Goal: Transaction & Acquisition: Subscribe to service/newsletter

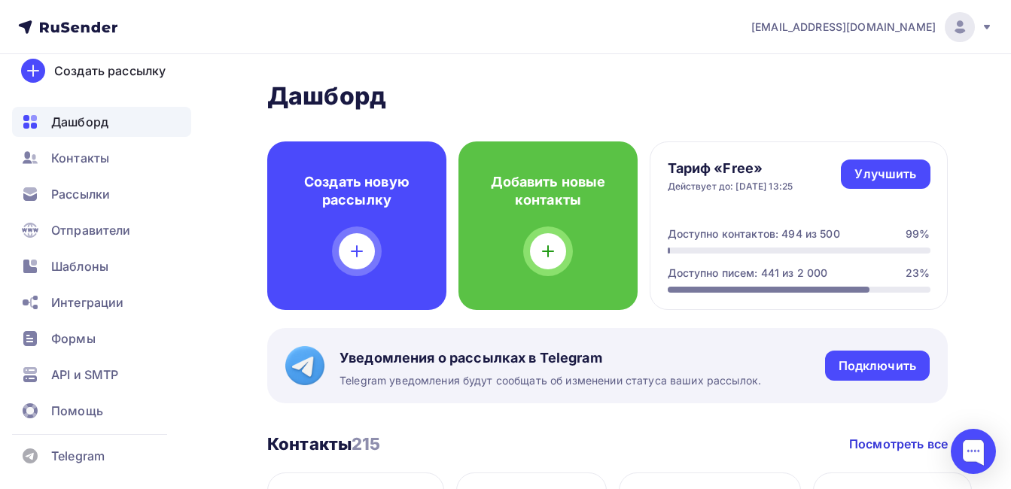
click at [989, 33] on div "[EMAIL_ADDRESS][DOMAIN_NAME]" at bounding box center [873, 27] width 242 height 30
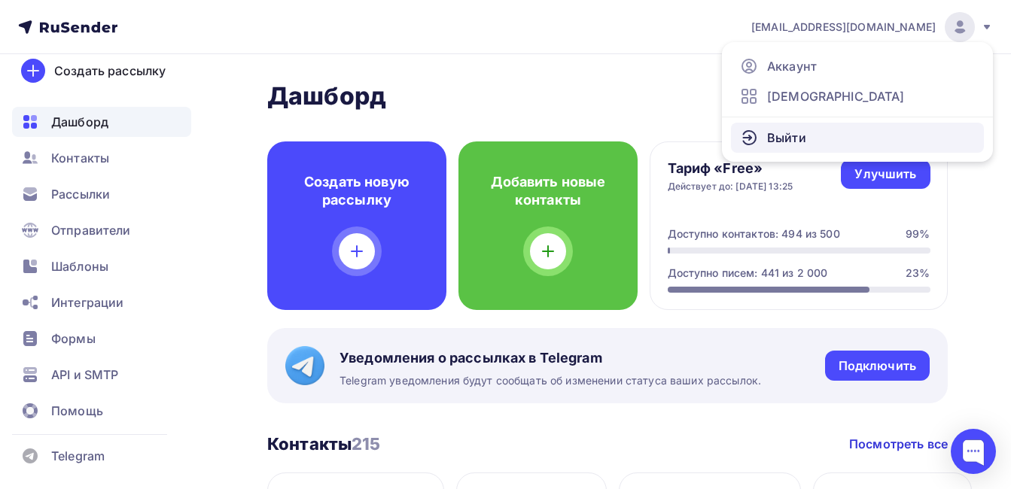
click at [790, 138] on span "Выйти" at bounding box center [786, 138] width 39 height 18
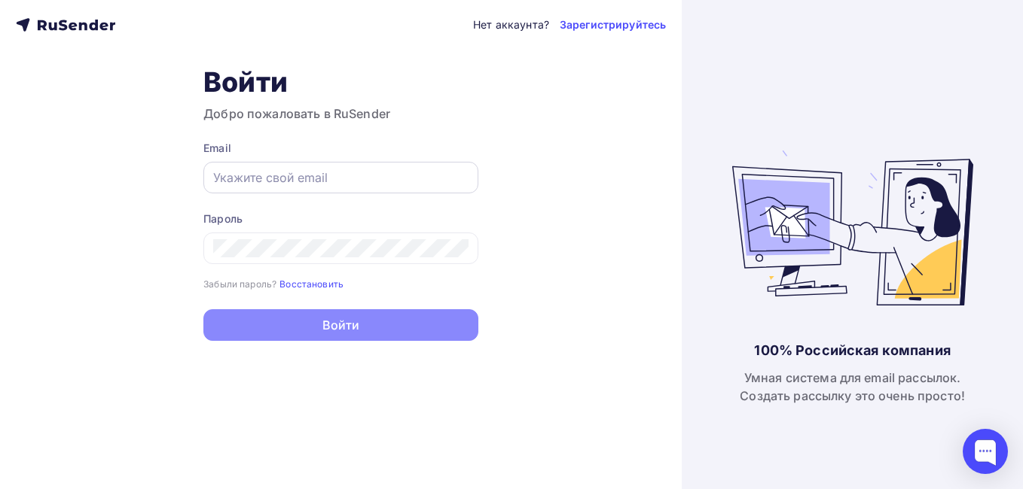
type input "[EMAIL_ADDRESS][DOMAIN_NAME]"
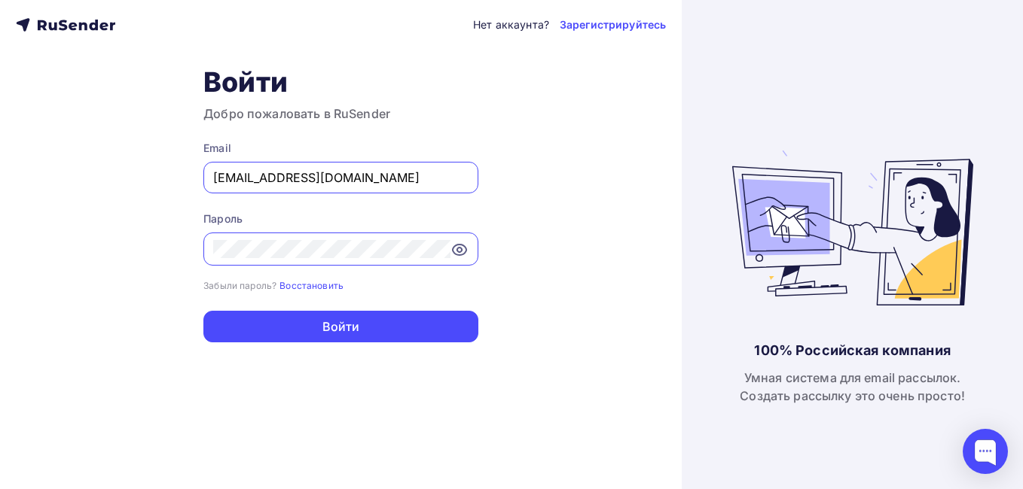
click at [462, 252] on icon at bounding box center [459, 250] width 18 height 18
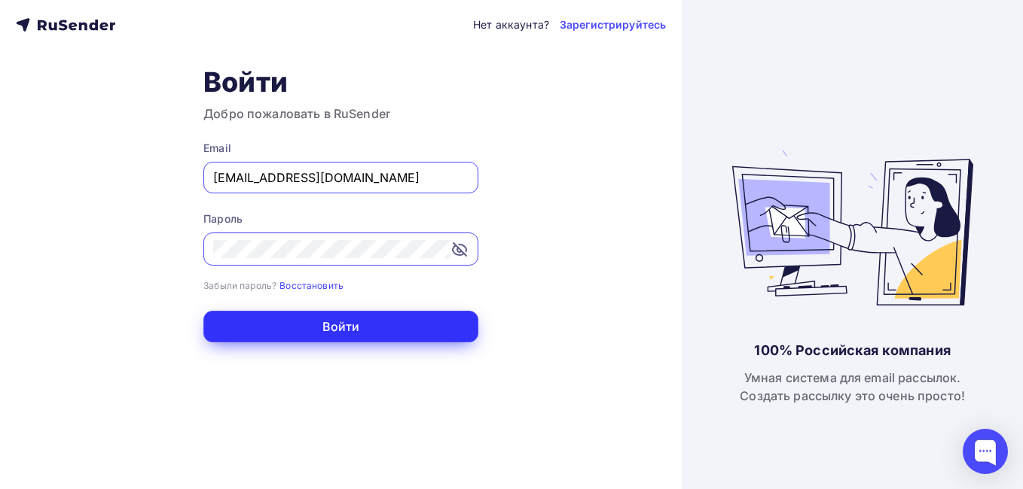
click at [362, 328] on button "Войти" at bounding box center [340, 327] width 275 height 32
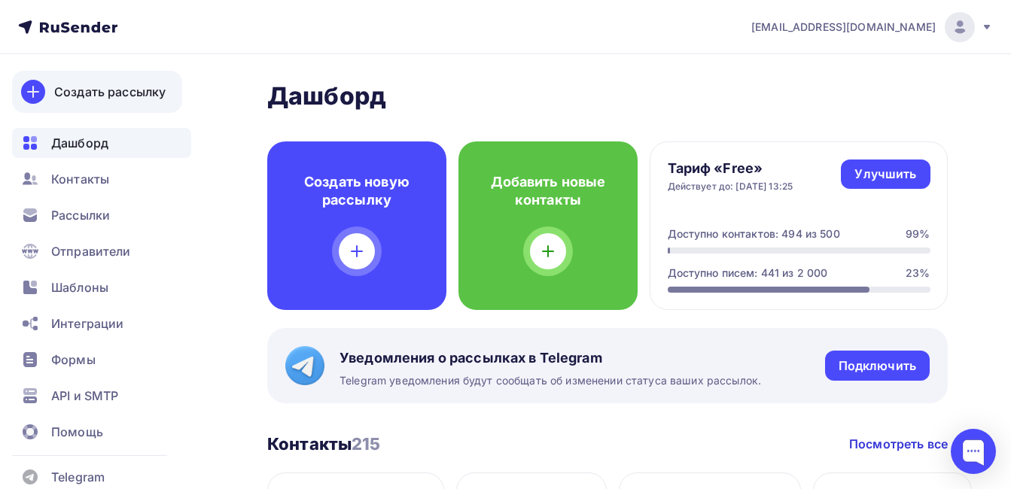
click at [134, 92] on div "Создать рассылку" at bounding box center [109, 92] width 111 height 18
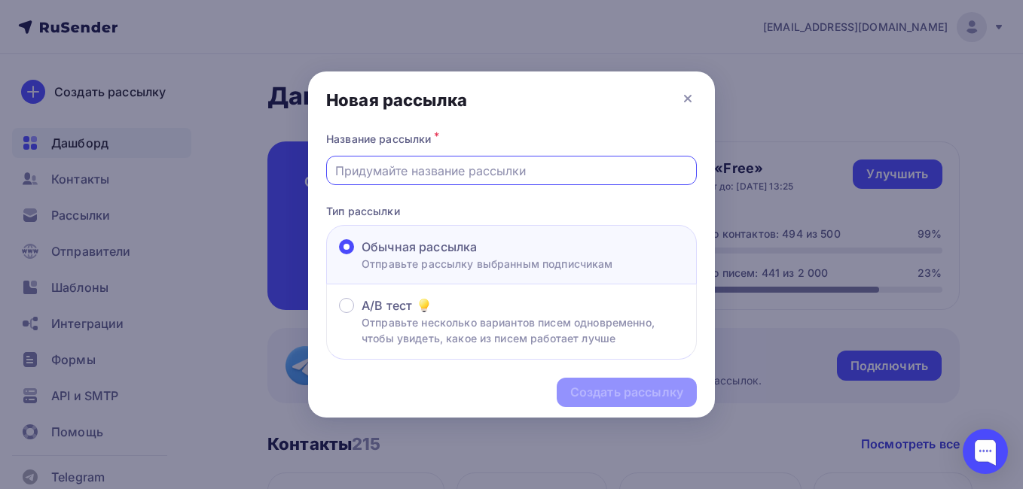
click at [401, 178] on input "text" at bounding box center [511, 171] width 353 height 18
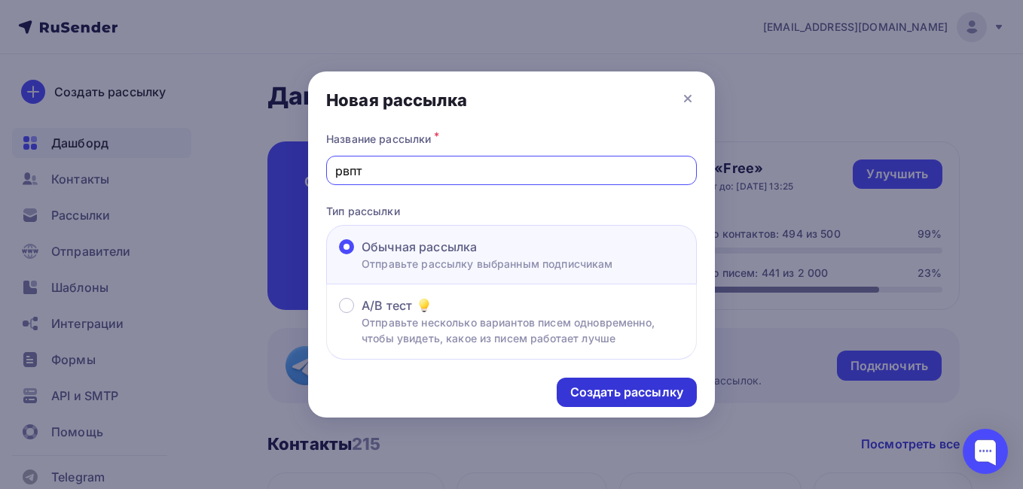
type input "рвпт"
click at [656, 395] on div "Создать рассылку" at bounding box center [626, 392] width 113 height 17
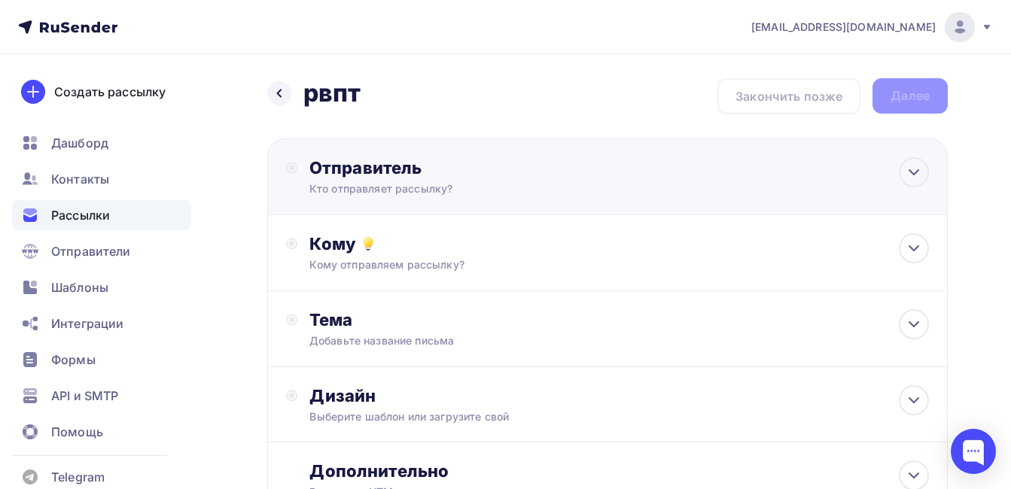
click at [392, 177] on div "Отправитель" at bounding box center [472, 167] width 326 height 21
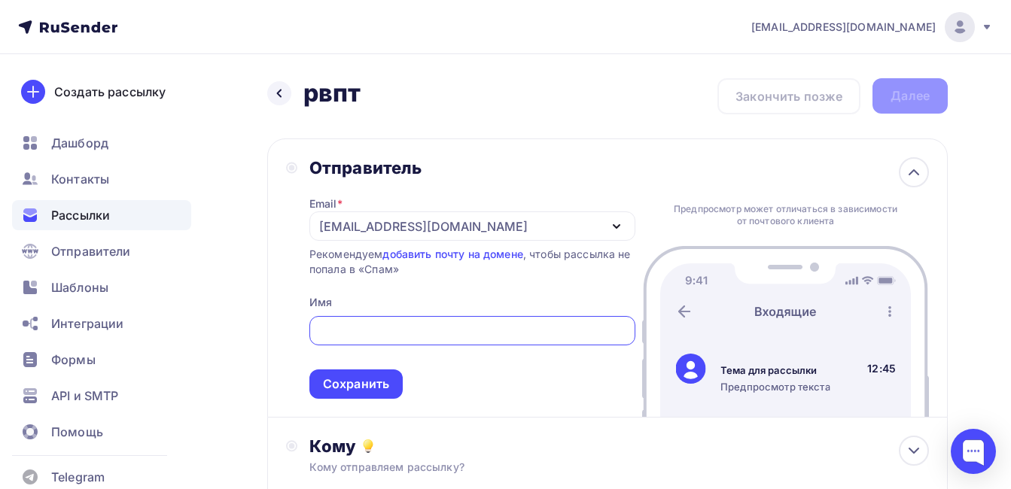
click at [331, 325] on input "text" at bounding box center [472, 331] width 309 height 18
drag, startPoint x: 245, startPoint y: 301, endPoint x: 277, endPoint y: 291, distance: 33.1
click at [245, 301] on div "Назад рвпт рвпт Закончить позже Далее Отправитель Email * subwaynews@subway.ru …" at bounding box center [505, 436] width 1011 height 764
click at [371, 230] on div "[EMAIL_ADDRESS][DOMAIN_NAME]" at bounding box center [423, 227] width 209 height 18
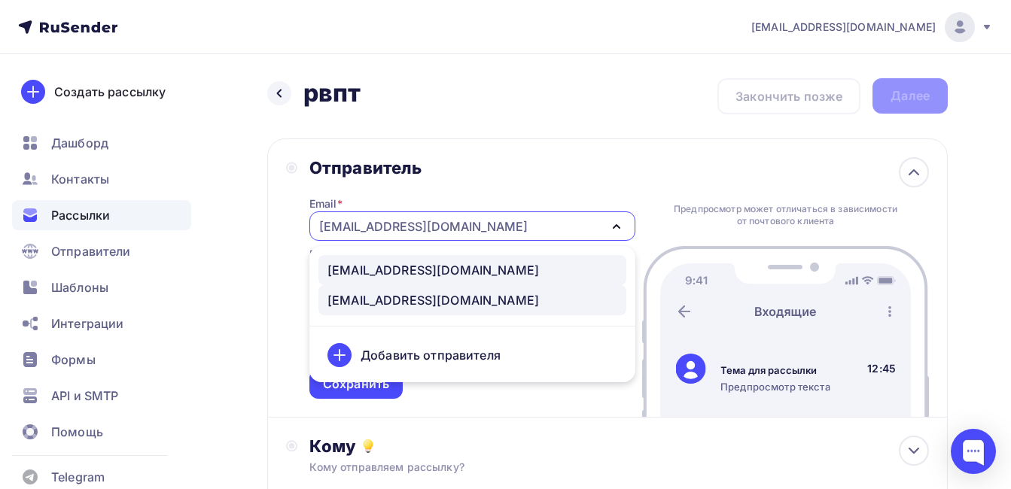
click at [367, 274] on div "subjoynews@subjoy.ru" at bounding box center [434, 270] width 212 height 18
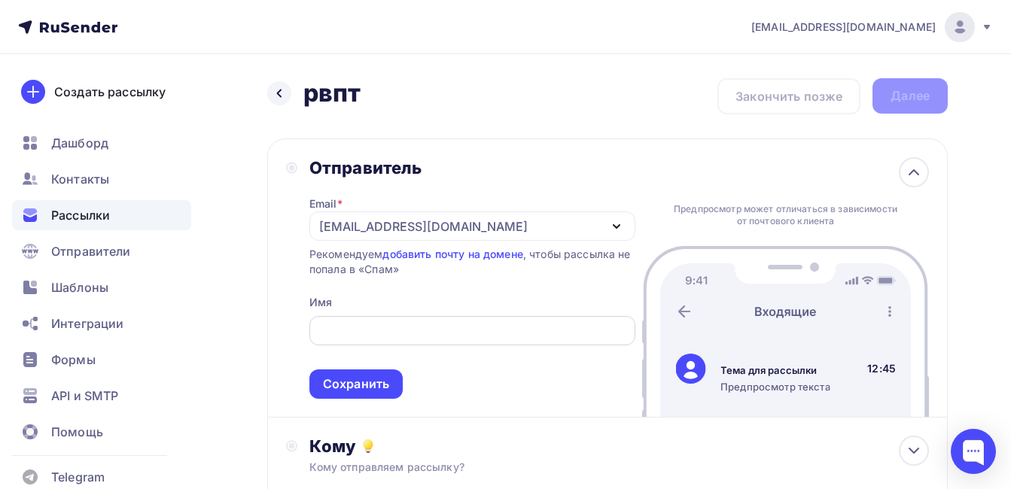
click at [341, 321] on div at bounding box center [472, 330] width 326 height 29
click at [344, 336] on input "text" at bounding box center [472, 331] width 309 height 18
click at [357, 335] on input "Subjoynews" at bounding box center [472, 331] width 309 height 18
type input "Subjoy news"
click at [236, 352] on div "Назад рвпт рвпт Закончить позже Далее Отправитель Email * subjoynews@subjoy.ru …" at bounding box center [505, 436] width 1011 height 764
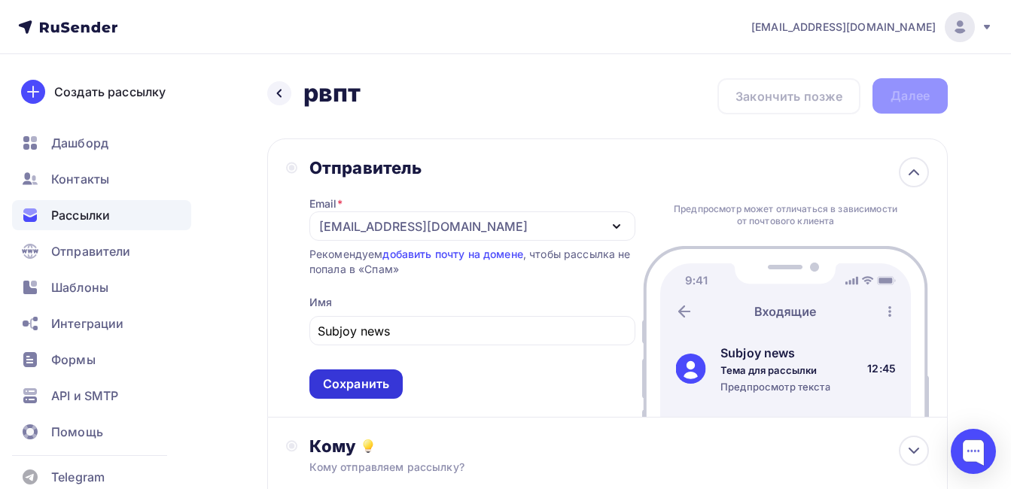
click at [371, 386] on div "Сохранить" at bounding box center [356, 384] width 66 height 17
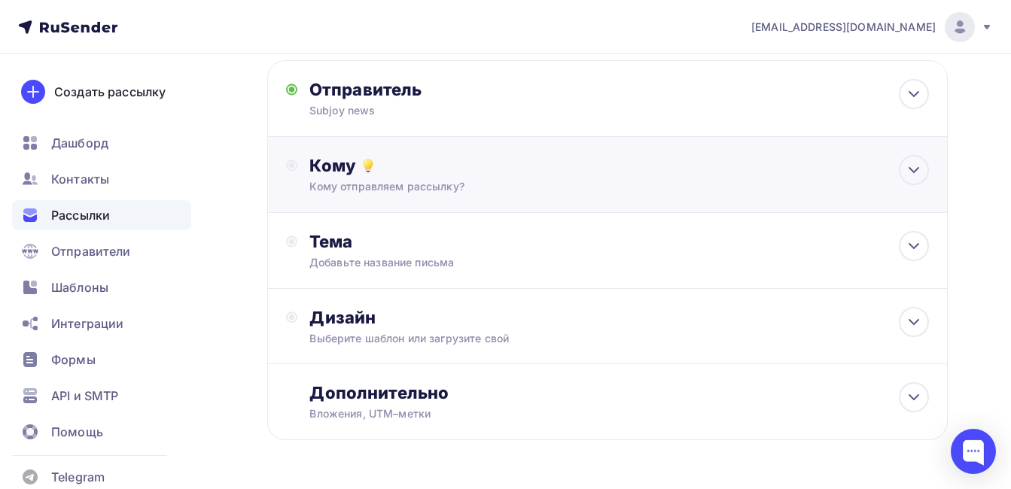
scroll to position [51, 0]
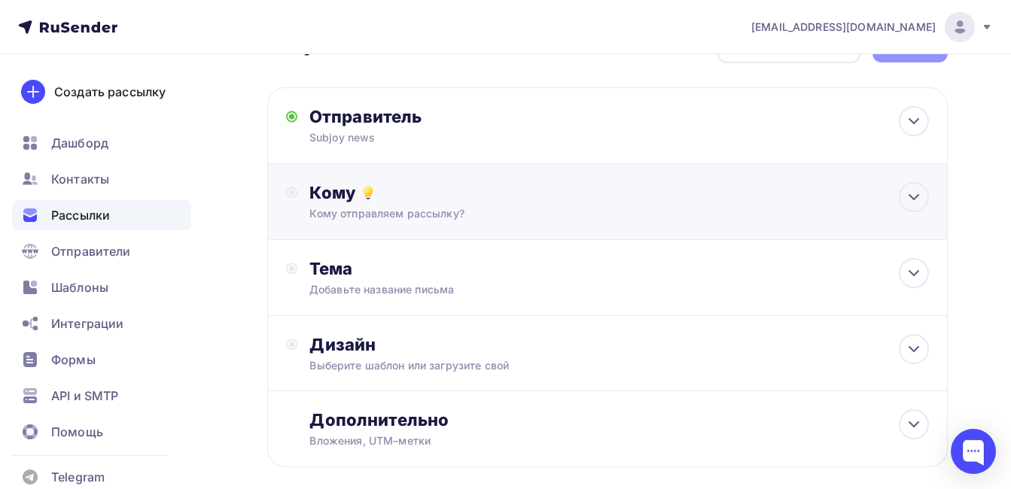
click at [368, 189] on icon at bounding box center [368, 191] width 8 height 8
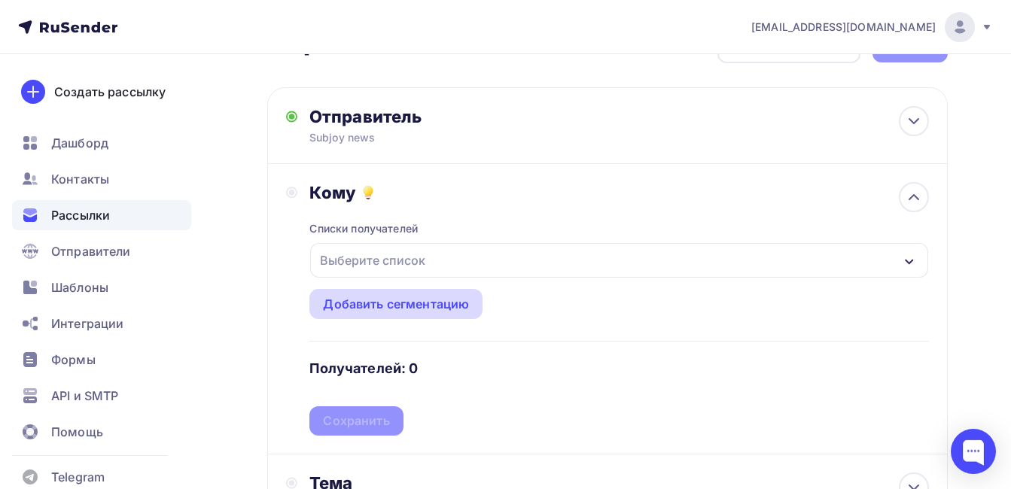
click at [414, 303] on div "Добавить сегментацию" at bounding box center [396, 304] width 146 height 18
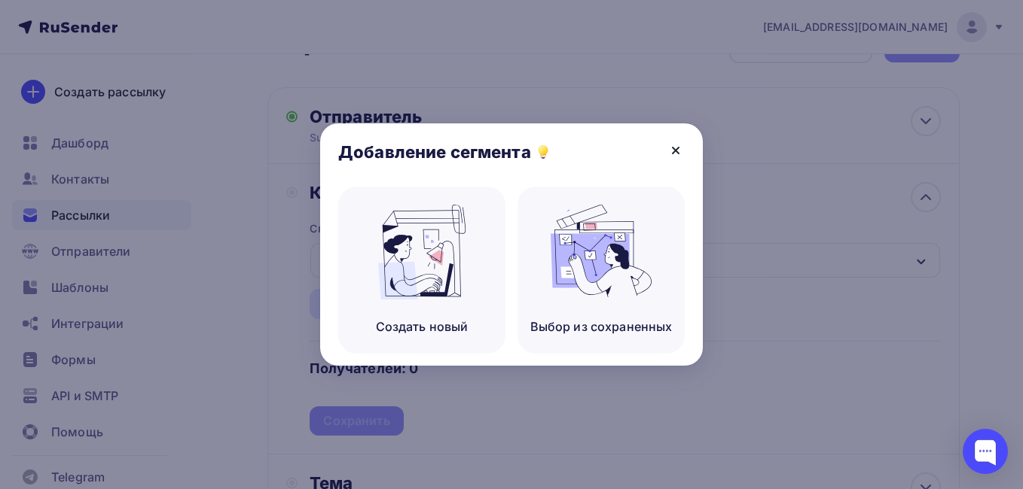
click at [678, 157] on icon at bounding box center [675, 151] width 18 height 18
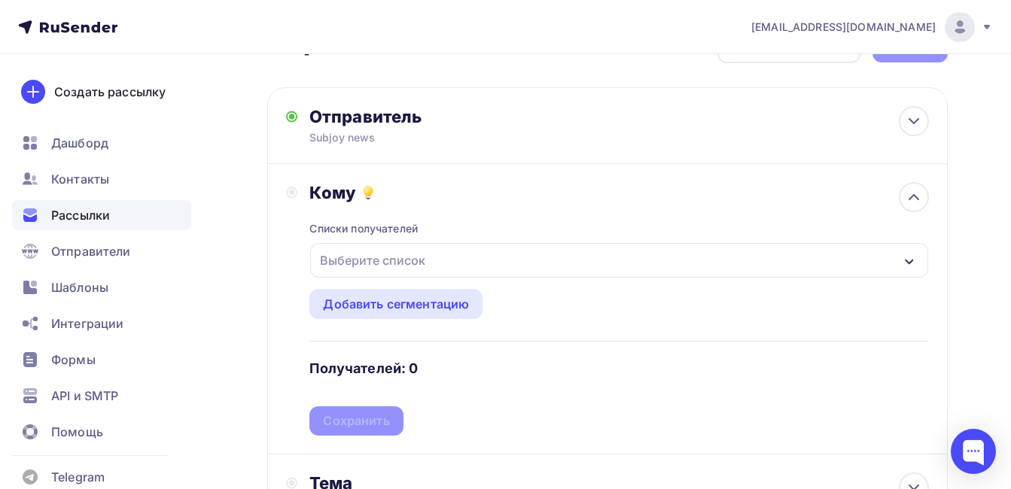
click at [384, 261] on div "Выберите список" at bounding box center [372, 260] width 117 height 27
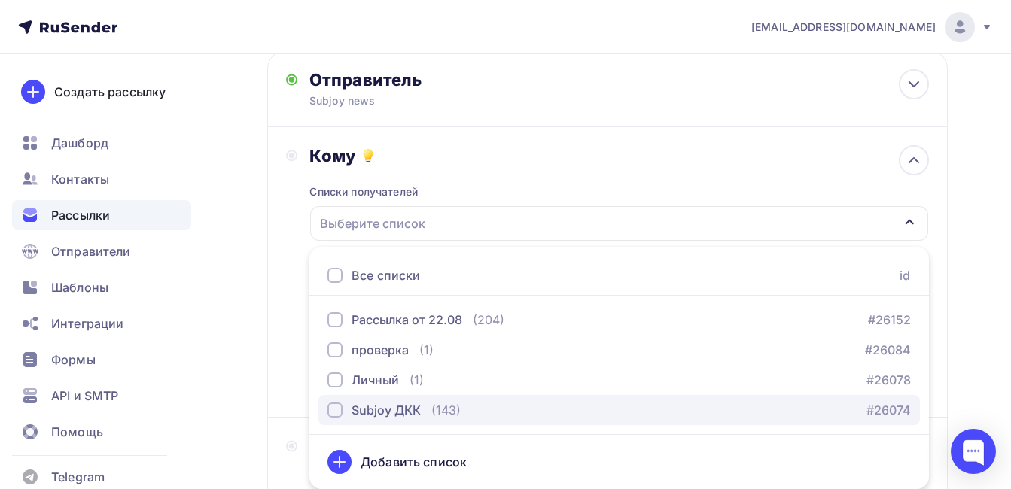
click at [332, 412] on div "button" at bounding box center [335, 410] width 15 height 15
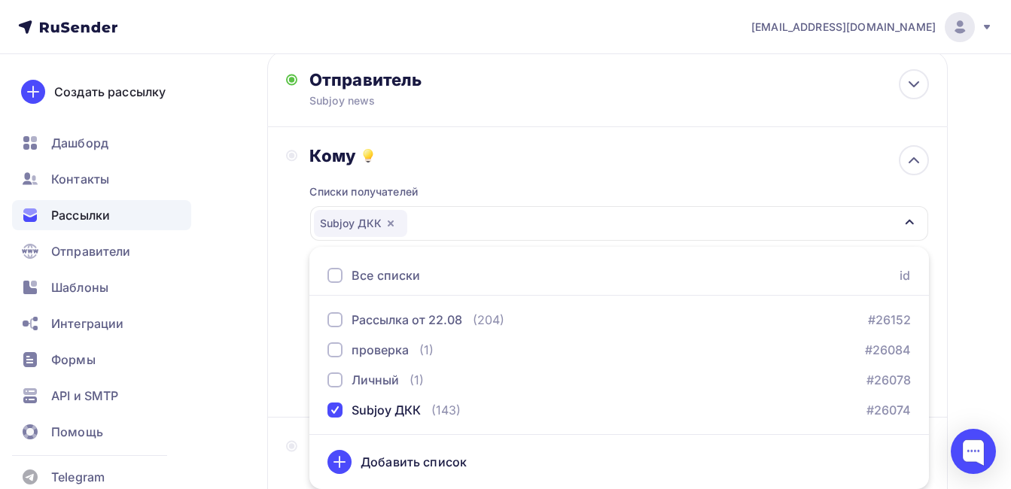
click at [255, 401] on div "Назад рвпт рвпт Закончить позже Далее Отправитель Subjoy news Email * subjoynew…" at bounding box center [505, 354] width 1011 height 776
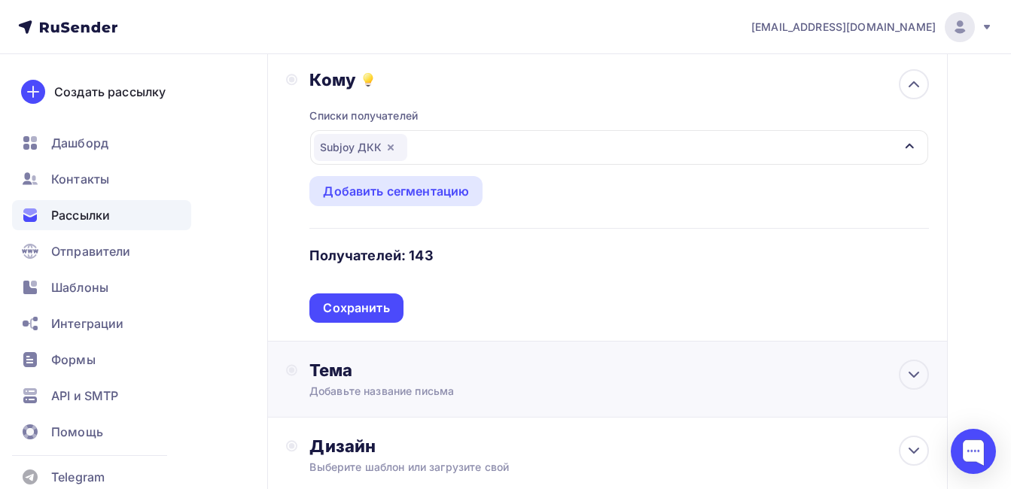
scroll to position [163, 0]
click at [391, 148] on icon "button" at bounding box center [391, 148] width 6 height 6
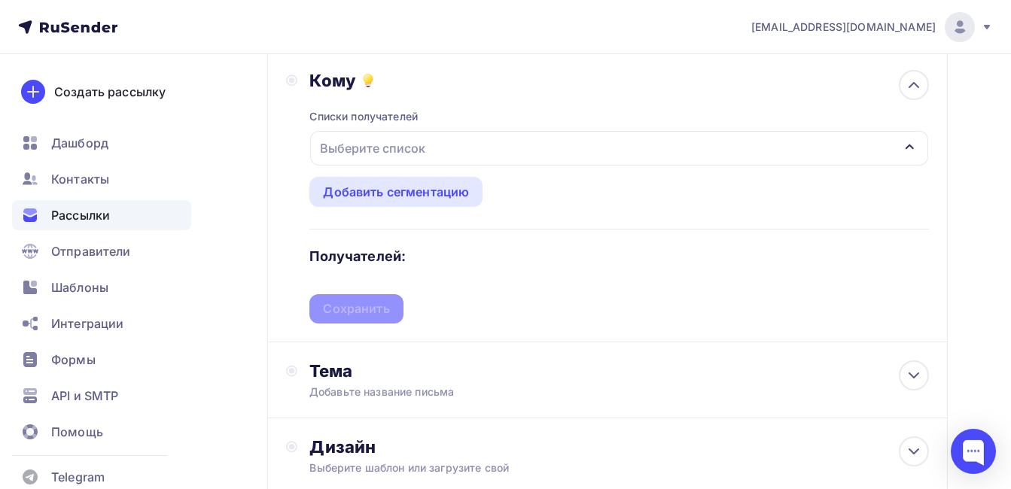
click at [397, 145] on div "Выберите список" at bounding box center [372, 148] width 117 height 27
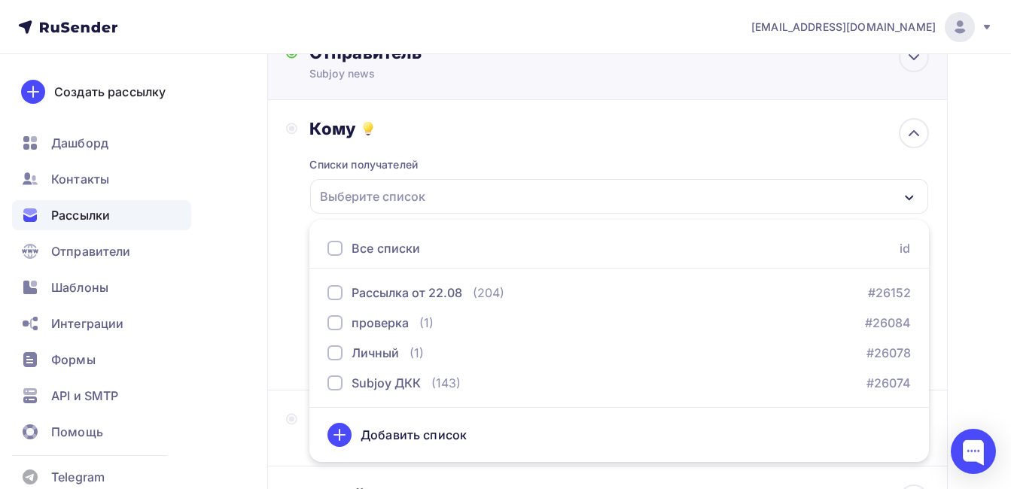
scroll to position [151, 0]
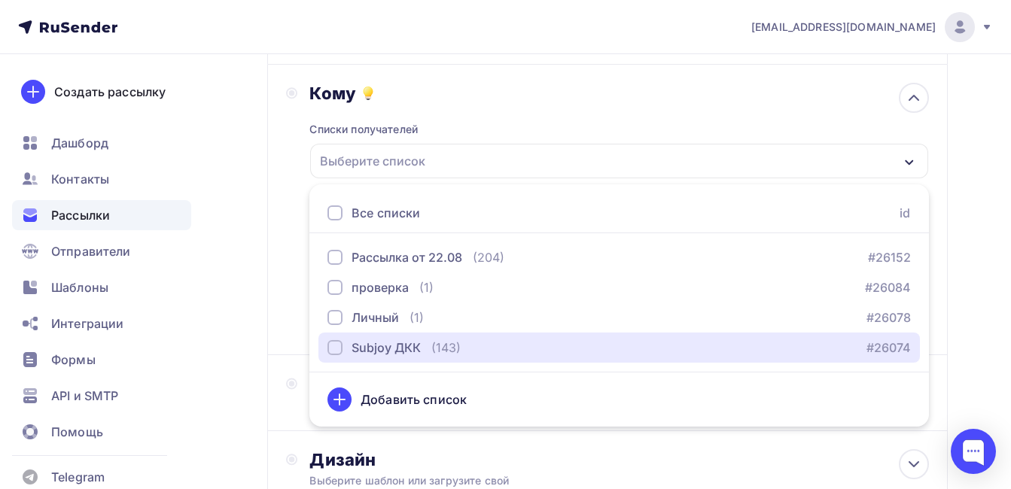
drag, startPoint x: 335, startPoint y: 350, endPoint x: 313, endPoint y: 355, distance: 23.0
click at [336, 350] on div "button" at bounding box center [335, 347] width 15 height 15
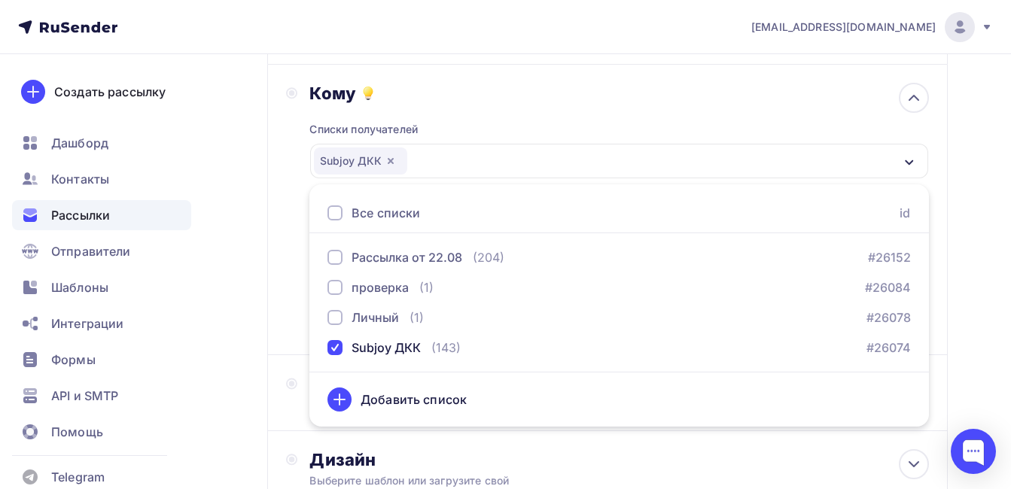
click at [261, 361] on div "Назад рвпт рвпт Закончить позже Далее Отправитель Subjoy news Email * subjoynew…" at bounding box center [505, 292] width 1011 height 776
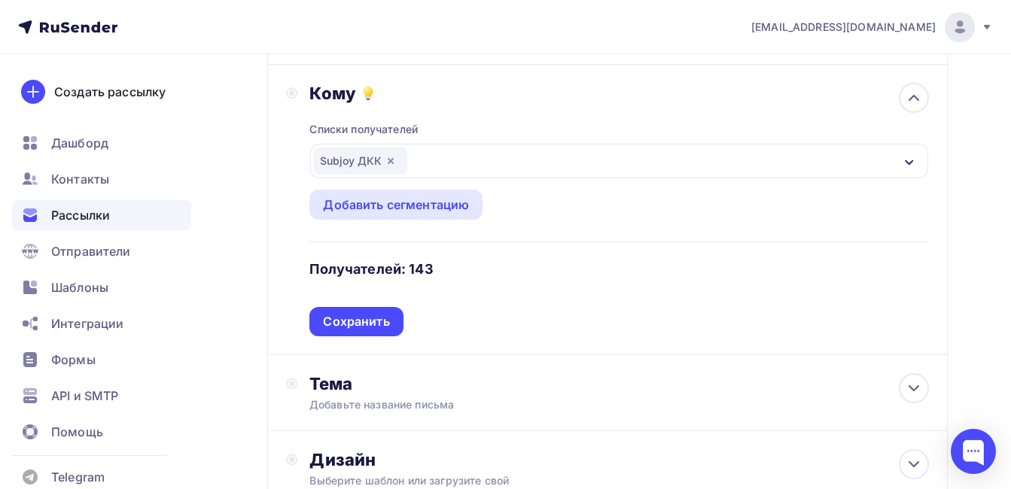
click at [355, 337] on div "Кому Списки получателей Subjoy ДКК Все списки id Рассылка от 22.08 (204) #26152…" at bounding box center [607, 210] width 681 height 291
click at [358, 328] on div "Сохранить" at bounding box center [356, 321] width 66 height 17
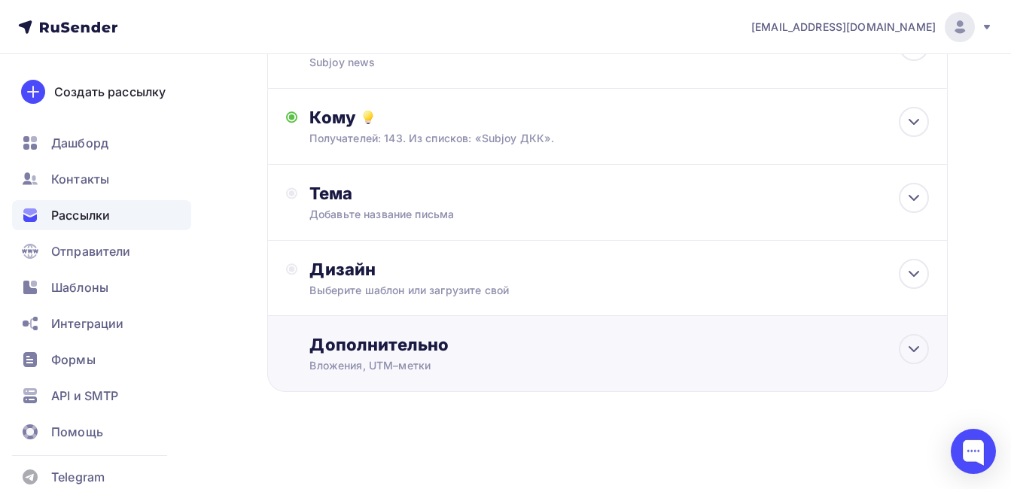
scroll to position [127, 0]
click at [355, 201] on div "Тема" at bounding box center [457, 193] width 297 height 21
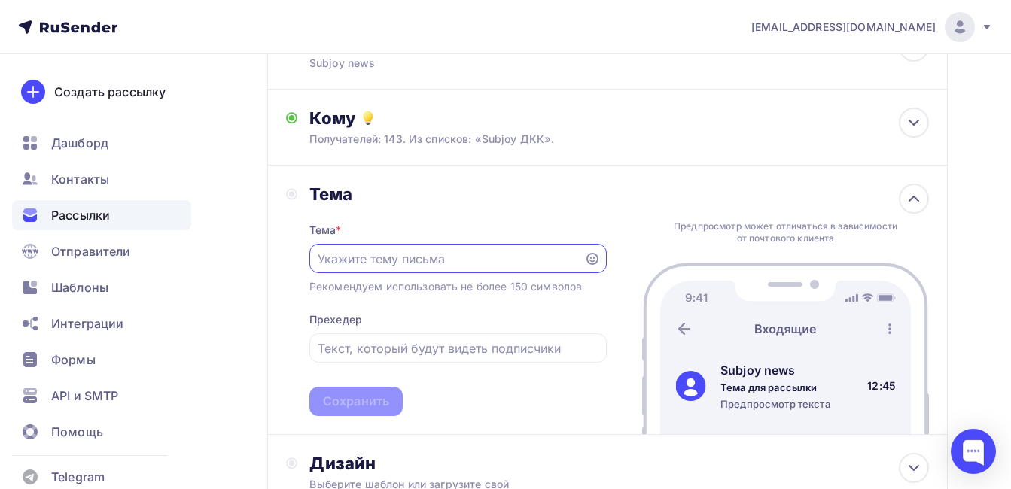
scroll to position [0, 0]
click at [356, 356] on input "text" at bounding box center [458, 349] width 280 height 18
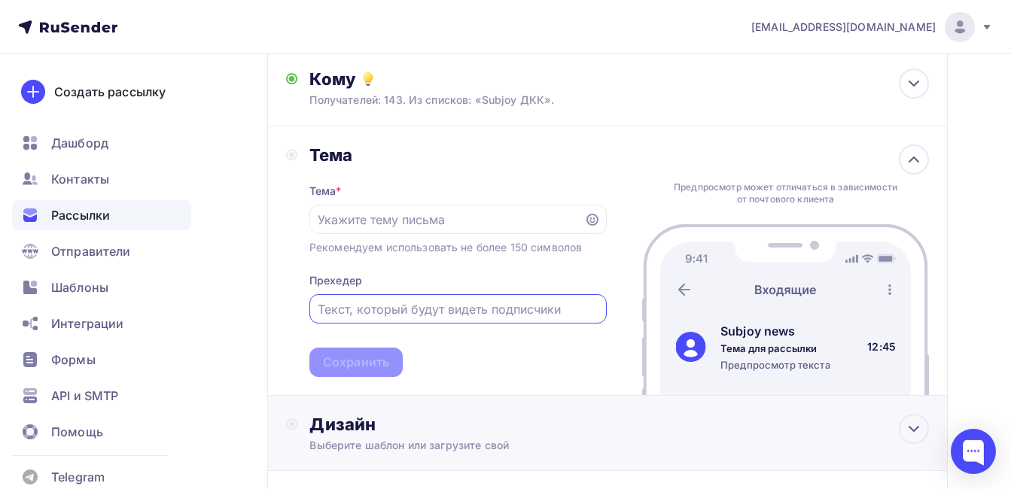
scroll to position [201, 0]
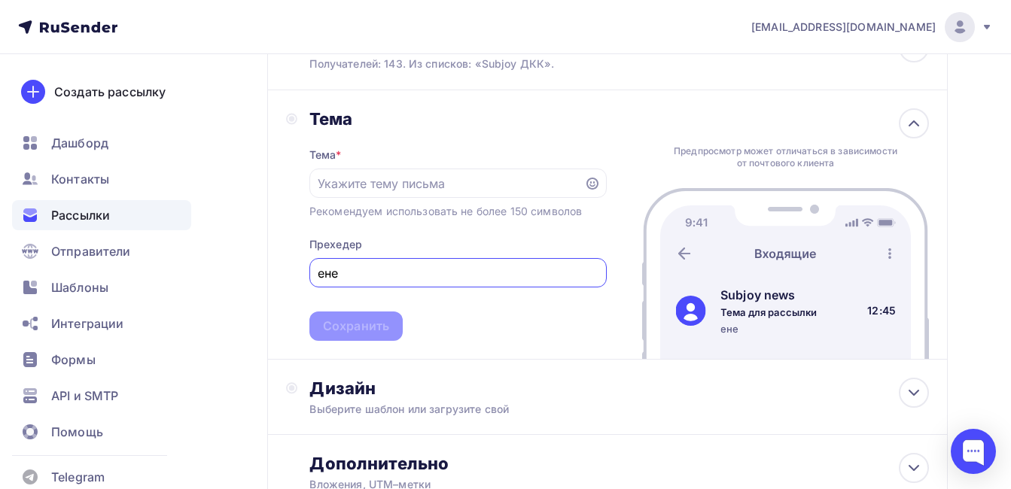
type input "ене"
click at [349, 219] on div "Тема * Рекомендуем использовать не более 150 символов Прехедер ене Сохранить" at bounding box center [457, 236] width 297 height 212
click at [363, 178] on input "text" at bounding box center [447, 184] width 258 height 18
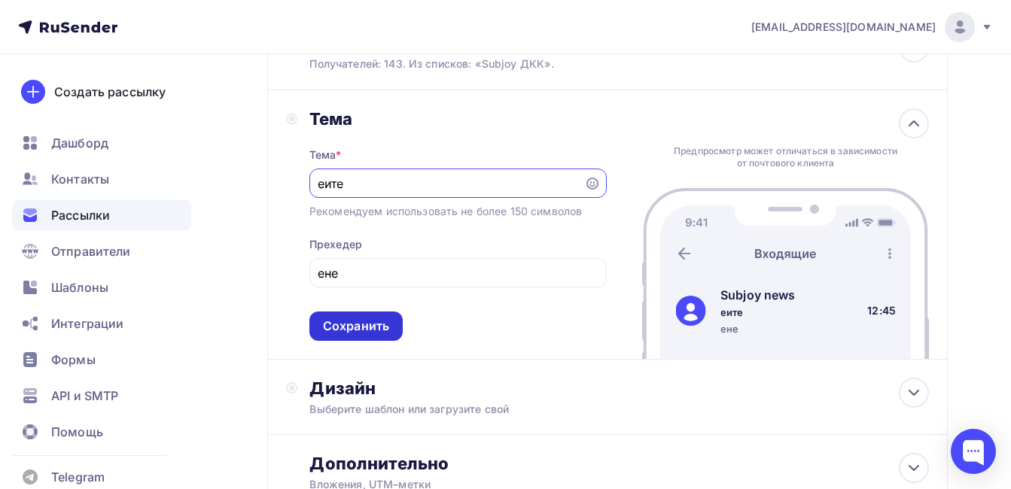
type input "еите"
click at [363, 316] on div "Сохранить" at bounding box center [355, 326] width 93 height 29
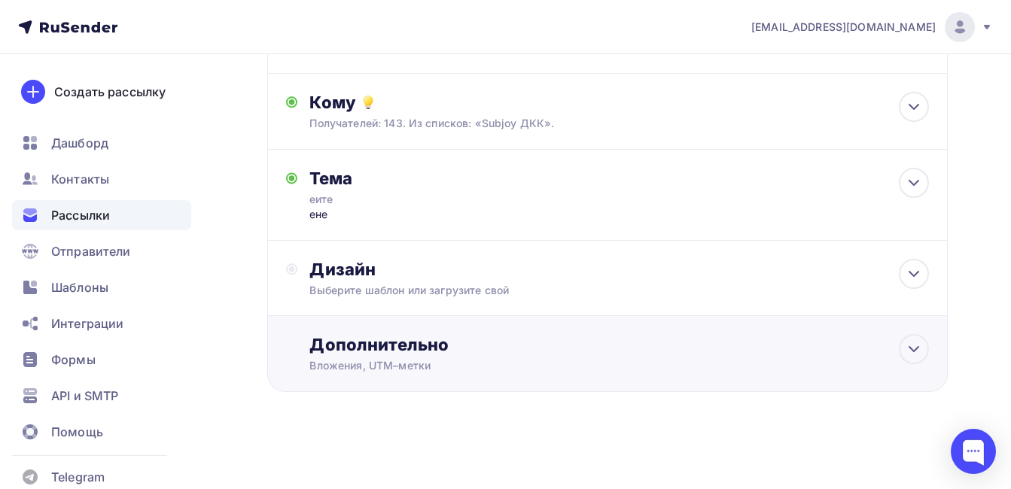
scroll to position [142, 0]
click at [359, 278] on div "Дизайн" at bounding box center [619, 269] width 620 height 21
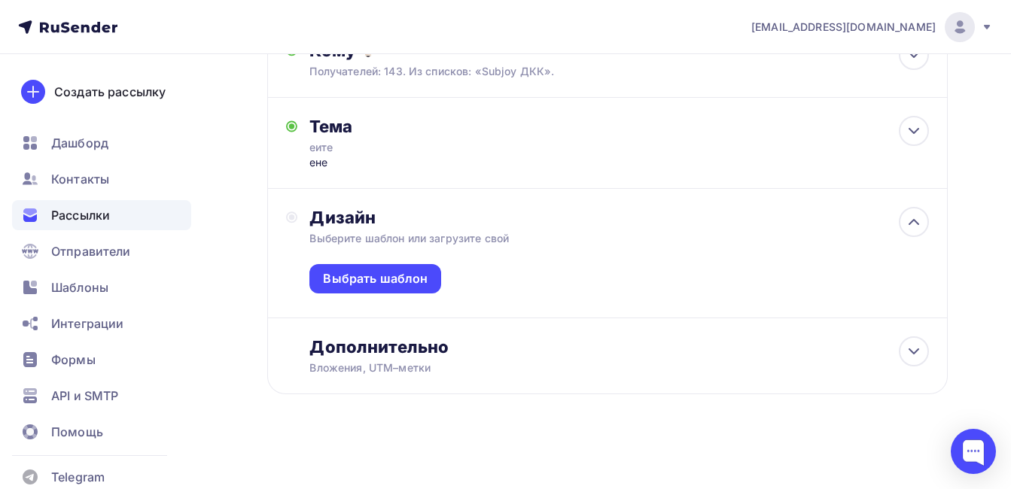
scroll to position [196, 0]
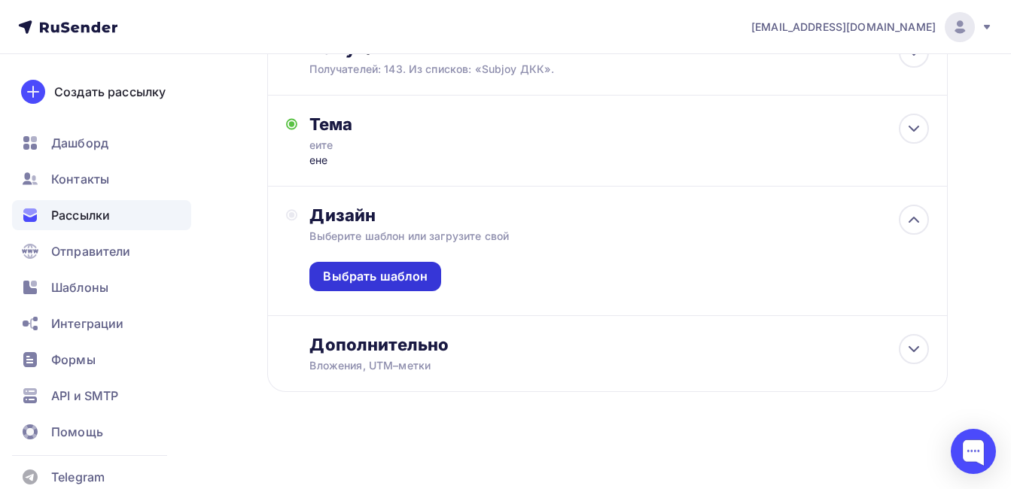
click at [390, 274] on div "Выбрать шаблон" at bounding box center [375, 276] width 105 height 17
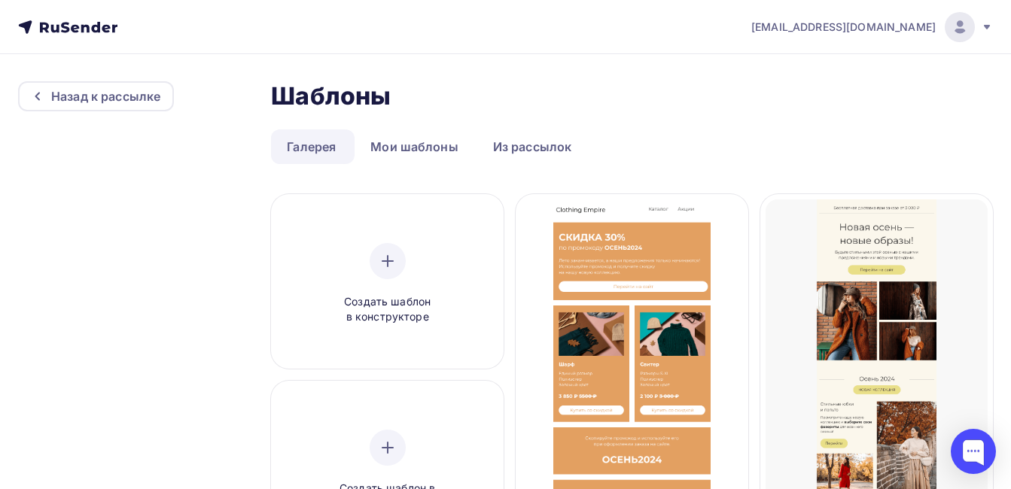
click at [309, 145] on link "Галерея" at bounding box center [311, 147] width 81 height 35
click at [387, 307] on span "Создать шаблон в конструкторе" at bounding box center [387, 309] width 143 height 31
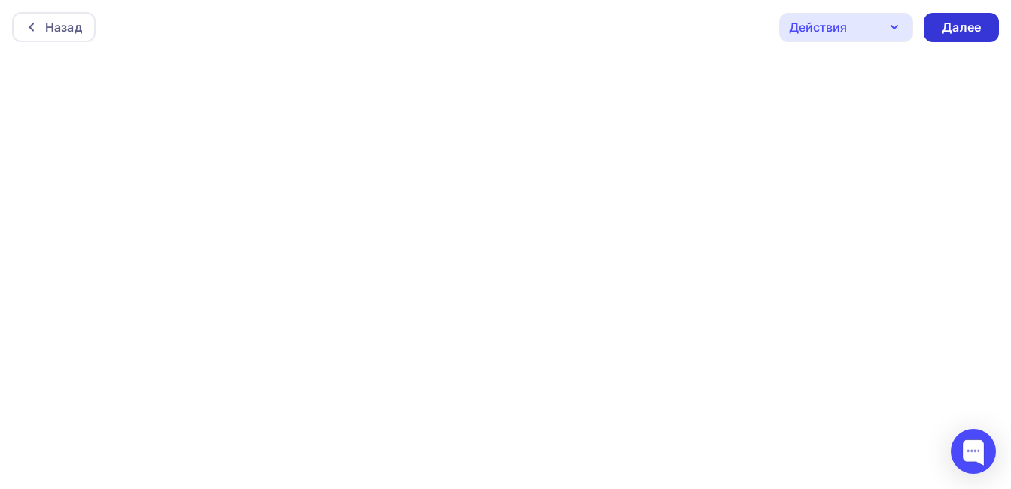
click at [929, 38] on div "Далее" at bounding box center [961, 27] width 75 height 29
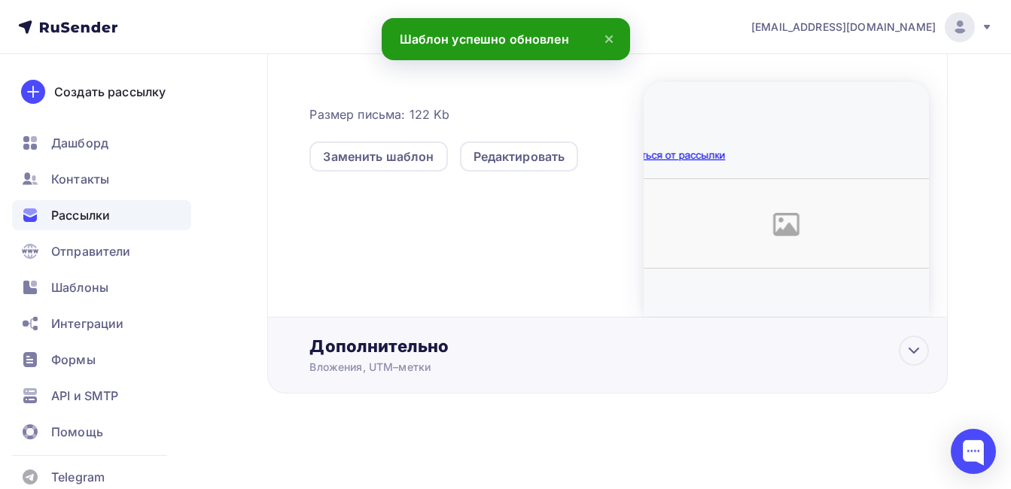
scroll to position [399, 0]
click at [389, 348] on div "Дополнительно" at bounding box center [619, 344] width 620 height 21
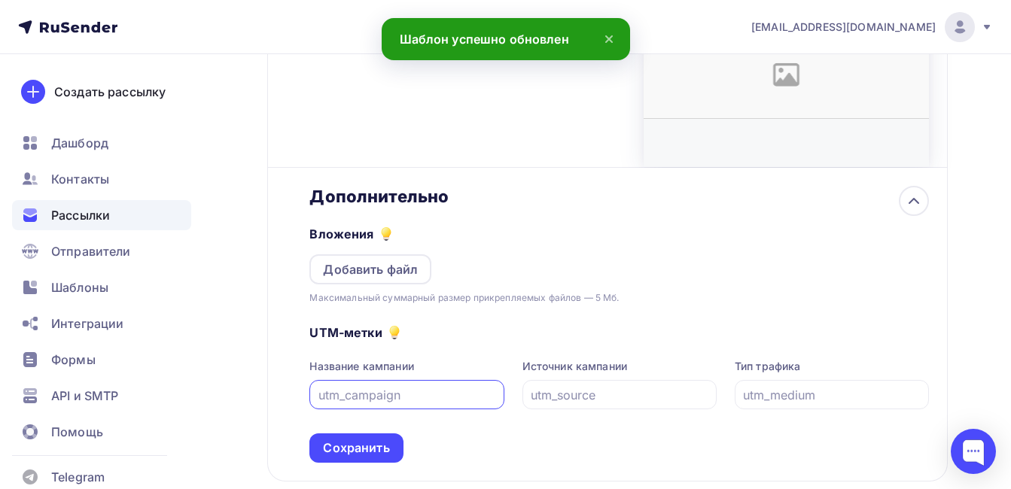
scroll to position [549, 0]
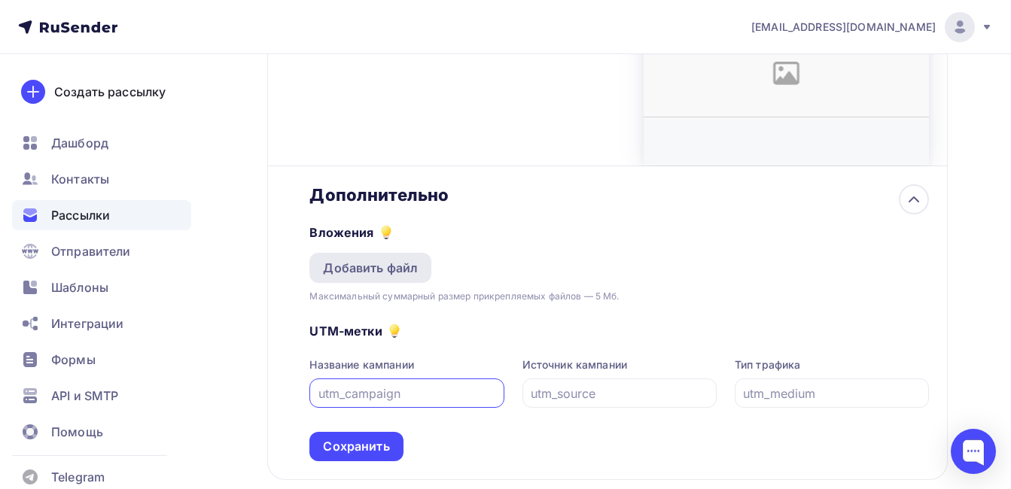
click at [376, 274] on div "Добавить файл" at bounding box center [370, 268] width 95 height 18
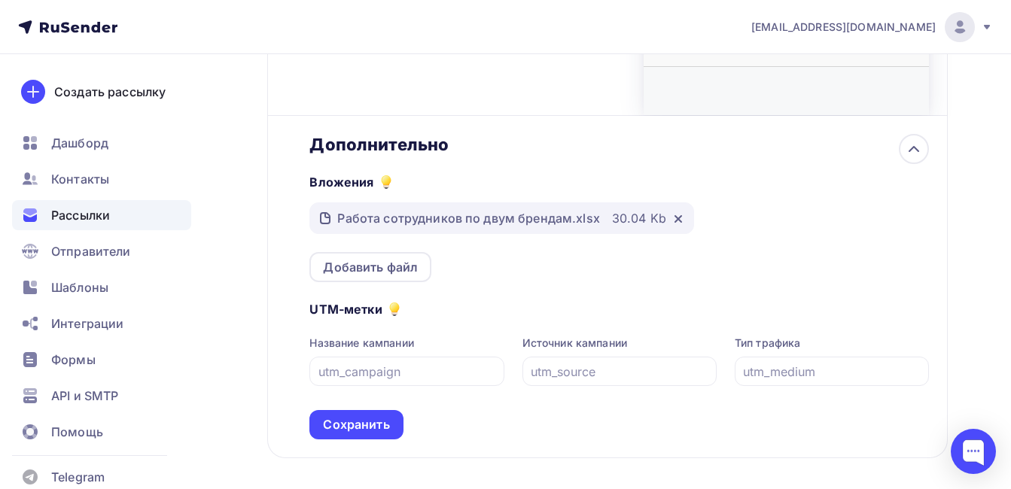
scroll to position [624, 0]
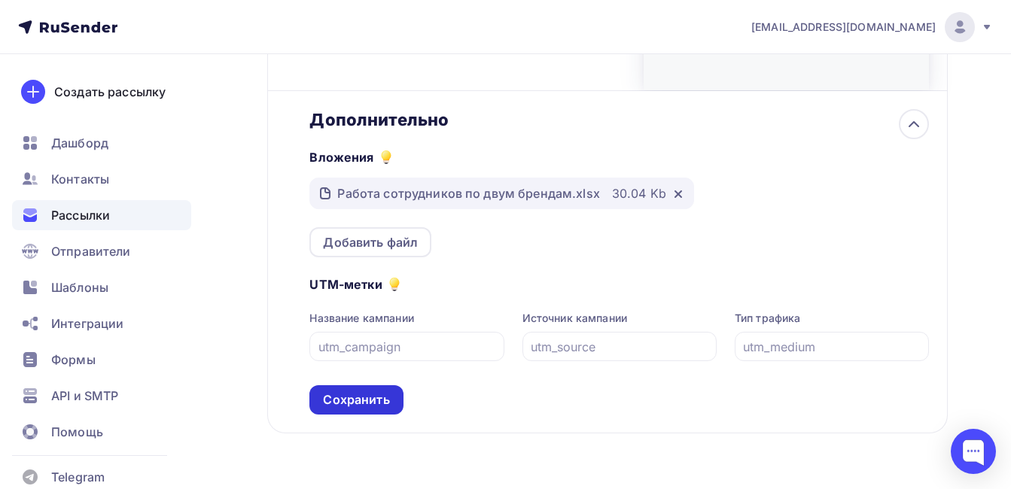
click at [371, 407] on div "Сохранить" at bounding box center [356, 400] width 66 height 17
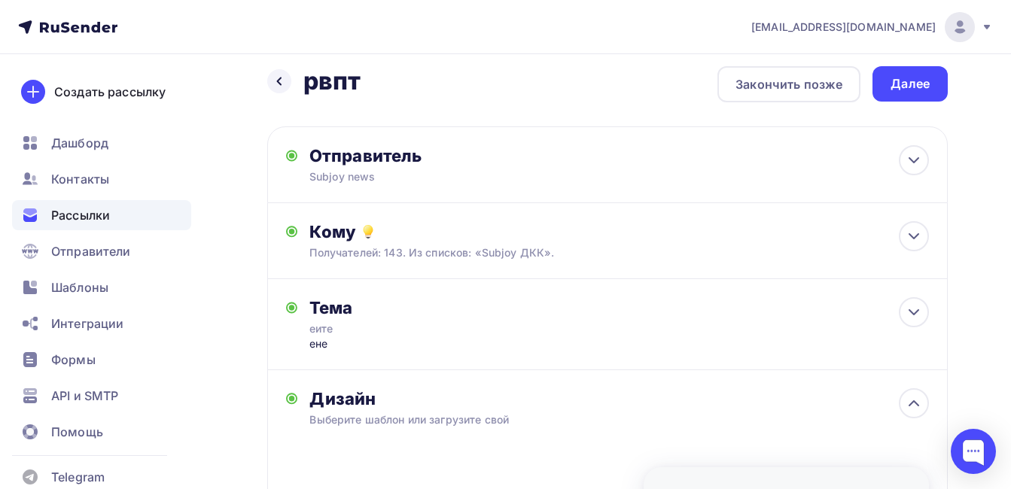
scroll to position [0, 0]
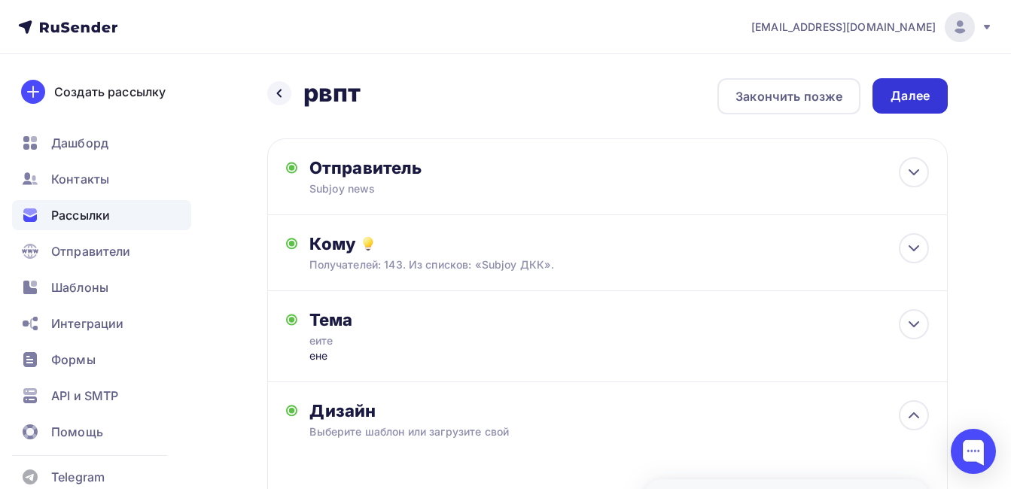
click at [910, 102] on div "Далее" at bounding box center [910, 95] width 39 height 17
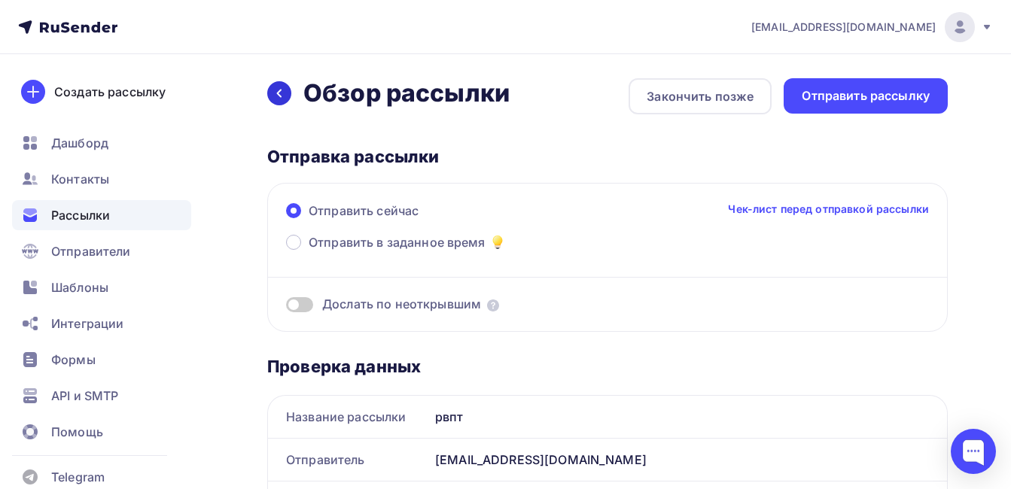
click at [284, 94] on icon at bounding box center [279, 93] width 12 height 12
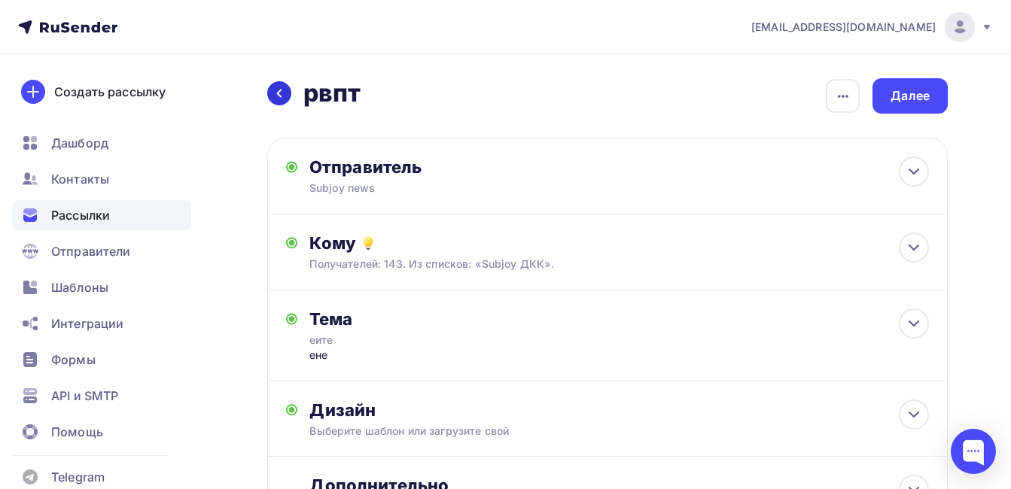
click at [276, 99] on div at bounding box center [279, 93] width 24 height 24
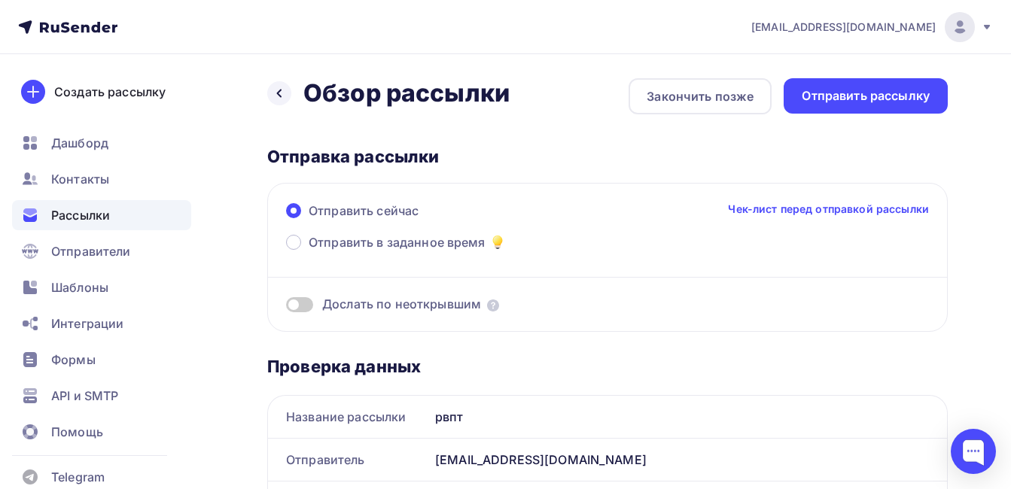
click at [276, 99] on div at bounding box center [279, 93] width 24 height 24
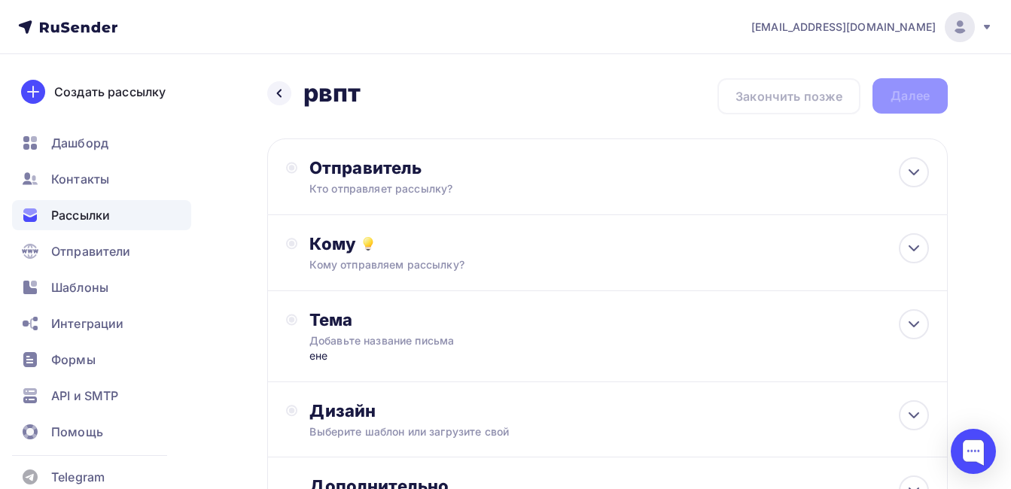
click at [276, 99] on div at bounding box center [279, 93] width 24 height 24
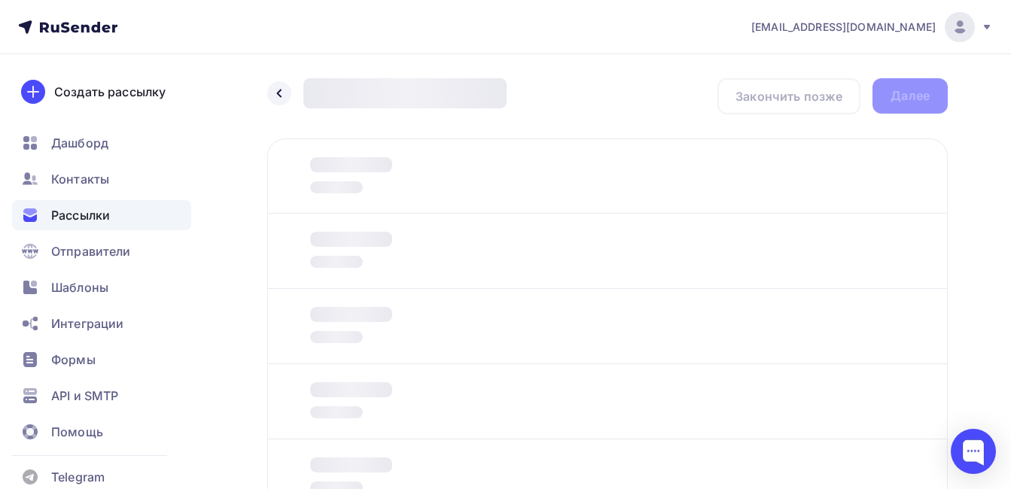
scroll to position [123, 0]
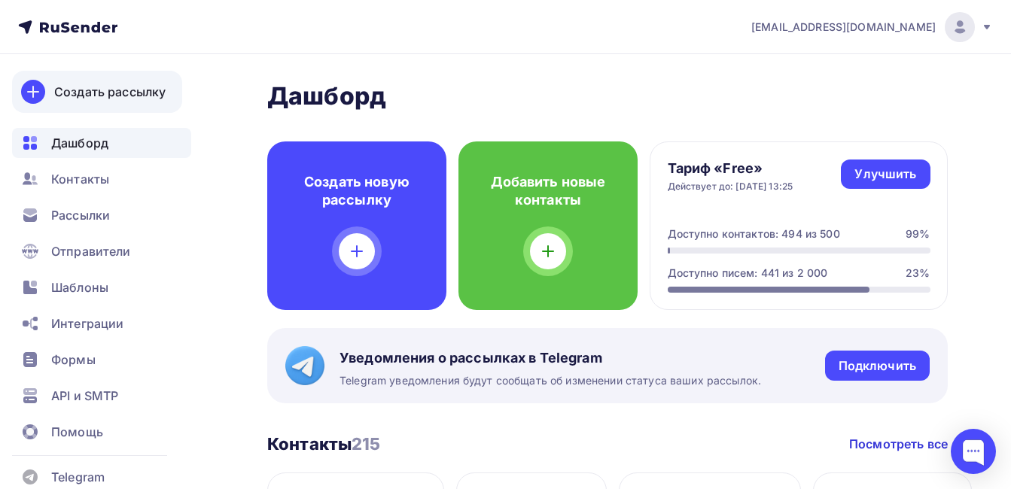
click at [151, 92] on div "Создать рассылку" at bounding box center [109, 92] width 111 height 18
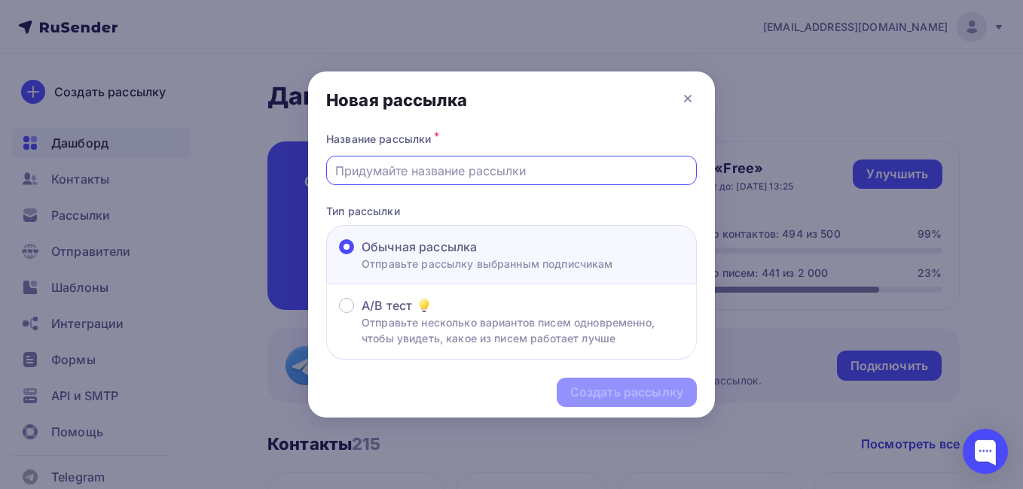
click at [400, 169] on input "text" at bounding box center [511, 171] width 353 height 18
paste input "Список сотрудников команды Сабджой Россия"
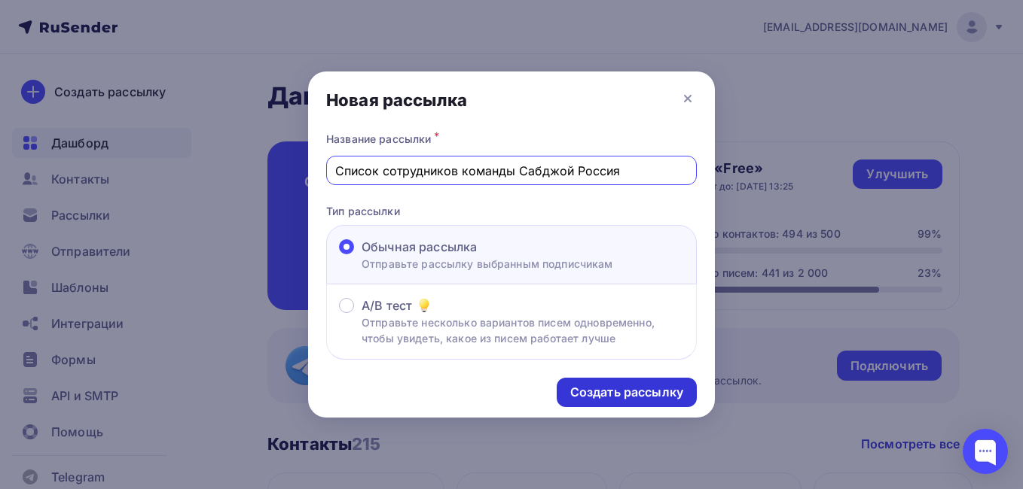
type input "Список сотрудников команды Сабджой Россия"
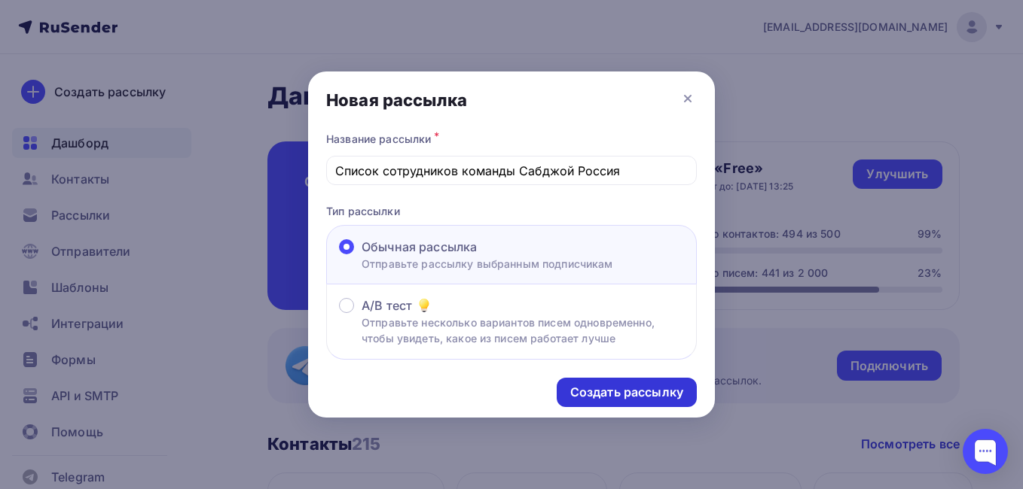
click at [614, 389] on div "Создать рассылку" at bounding box center [626, 392] width 113 height 17
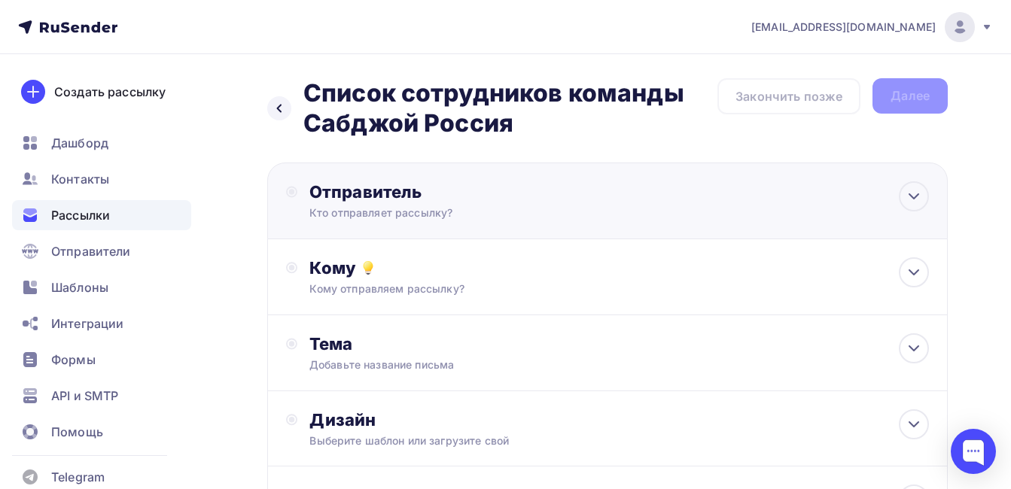
click at [383, 204] on div "Отправитель Кто отправляет рассылку? Email * subwaynews@subway.ru subjoynews@su…" at bounding box center [472, 200] width 326 height 39
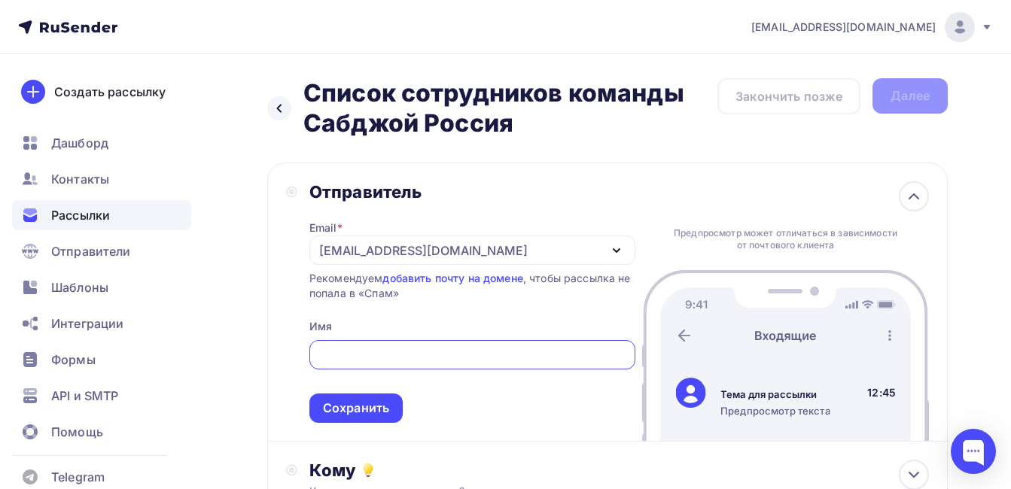
click at [385, 259] on div "[EMAIL_ADDRESS][DOMAIN_NAME]" at bounding box center [423, 251] width 209 height 18
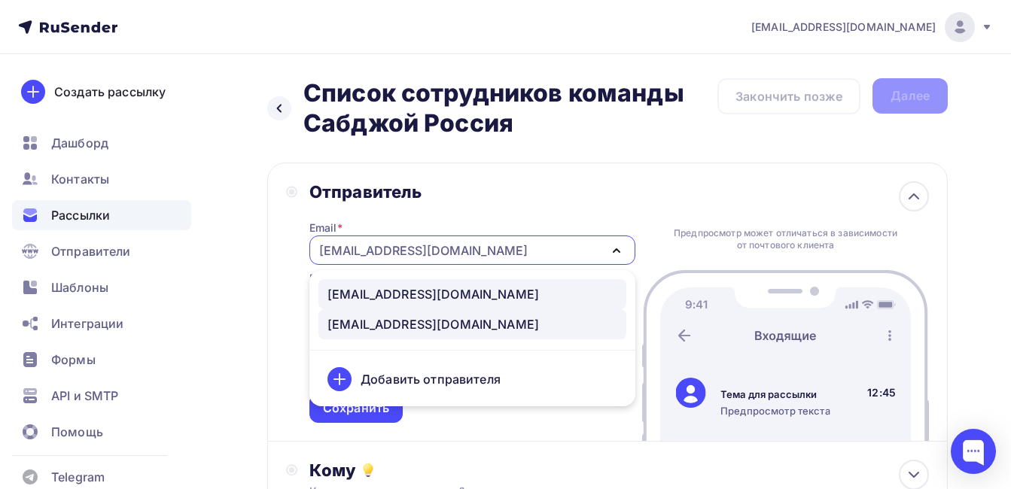
click at [386, 300] on div "subjoynews@subjoy.ru" at bounding box center [434, 294] width 212 height 18
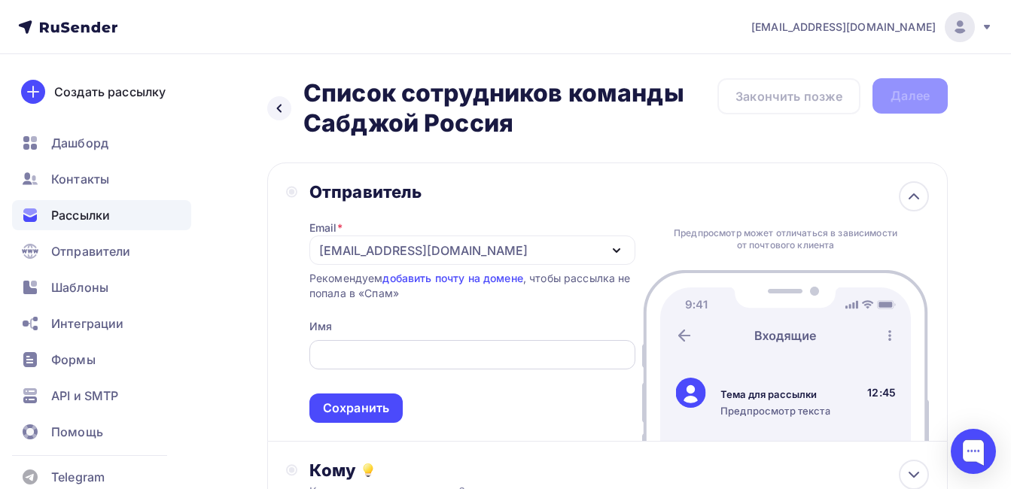
drag, startPoint x: 360, startPoint y: 328, endPoint x: 349, endPoint y: 352, distance: 25.9
click at [358, 332] on div "Email * subjoynews@subjoy.ru subjoynews@subjoy.ru subwaynews@subway.ru Добавить…" at bounding box center [472, 313] width 326 height 221
click at [348, 352] on input "text" at bounding box center [472, 355] width 309 height 18
click at [356, 353] on input "Subjoynews" at bounding box center [472, 355] width 309 height 18
type input "Subjoy news"
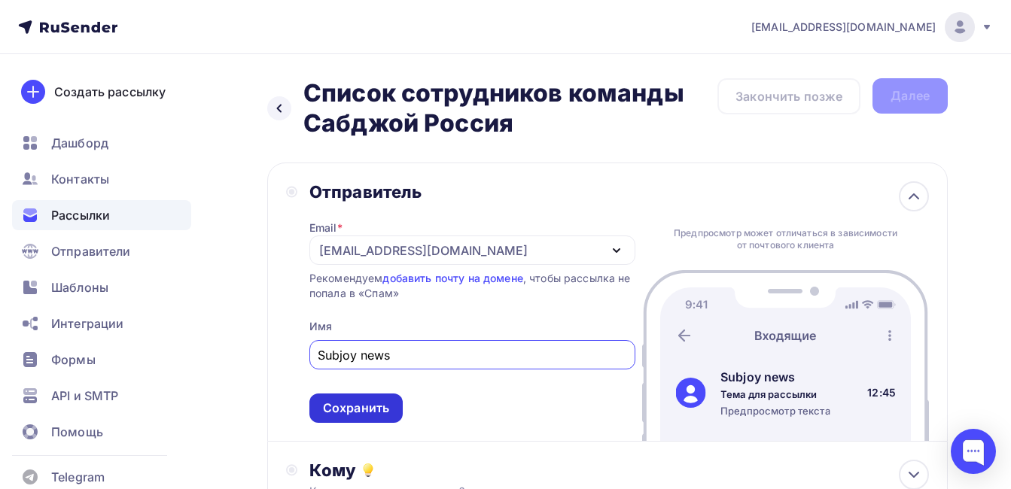
drag, startPoint x: 261, startPoint y: 393, endPoint x: 345, endPoint y: 398, distance: 84.5
click at [262, 393] on div "Назад Список сотрудников команды Сабджой Россия Список сотрудников команды Сабд…" at bounding box center [505, 448] width 1011 height 788
click at [346, 409] on div "Сохранить" at bounding box center [356, 408] width 66 height 17
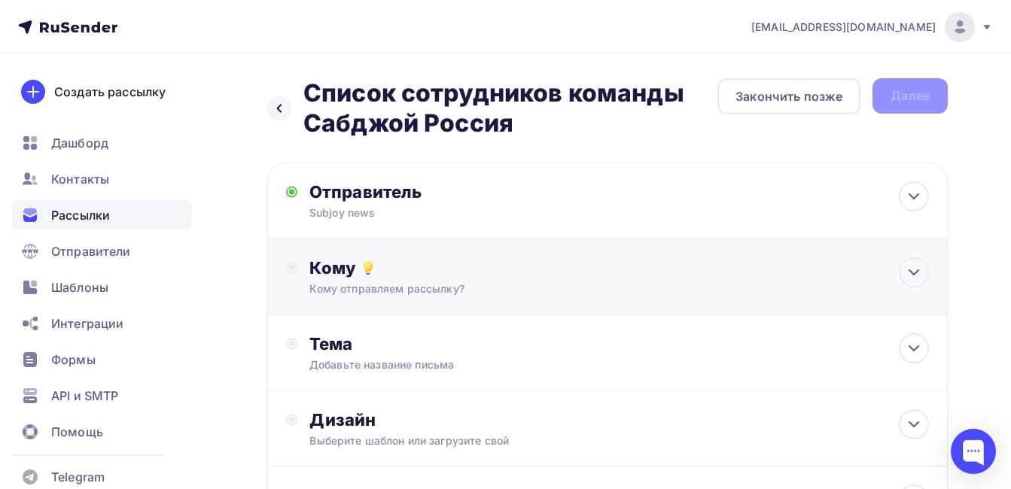
click at [340, 282] on div "Кому отправляем рассылку?" at bounding box center [587, 289] width 557 height 15
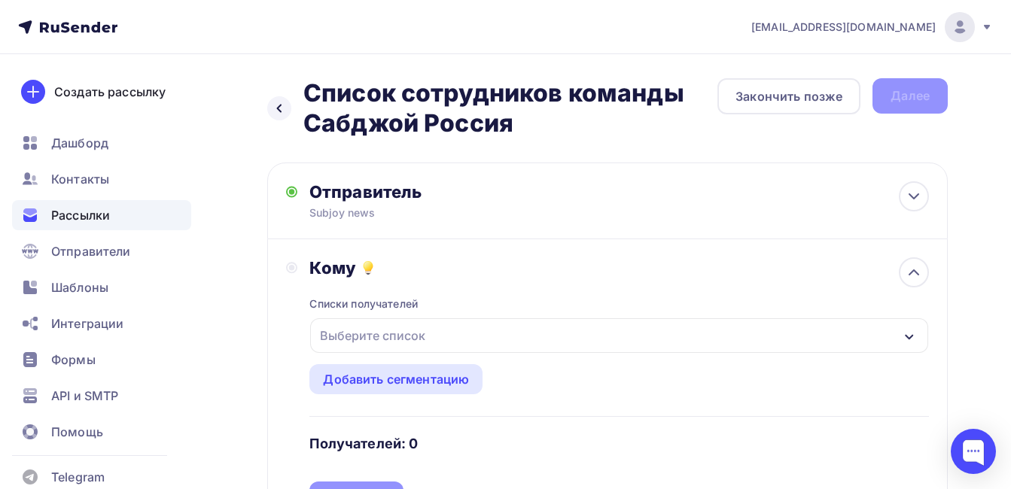
click at [371, 336] on div "Выберите список" at bounding box center [372, 335] width 117 height 27
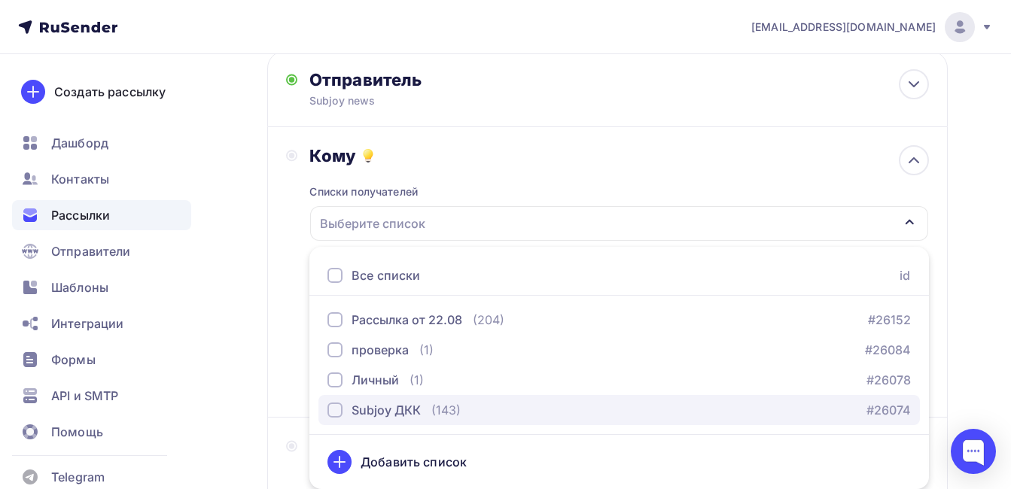
click at [387, 414] on div "Subjoy ДКК" at bounding box center [386, 410] width 69 height 18
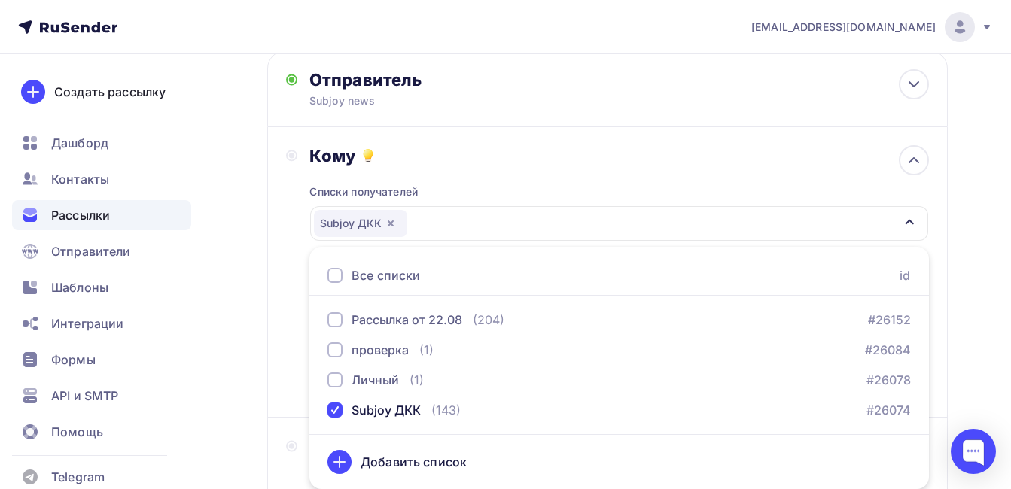
click at [230, 369] on div "Назад Список сотрудников команды Сабджой Россия Список сотрудников команды Сабд…" at bounding box center [505, 342] width 1011 height 800
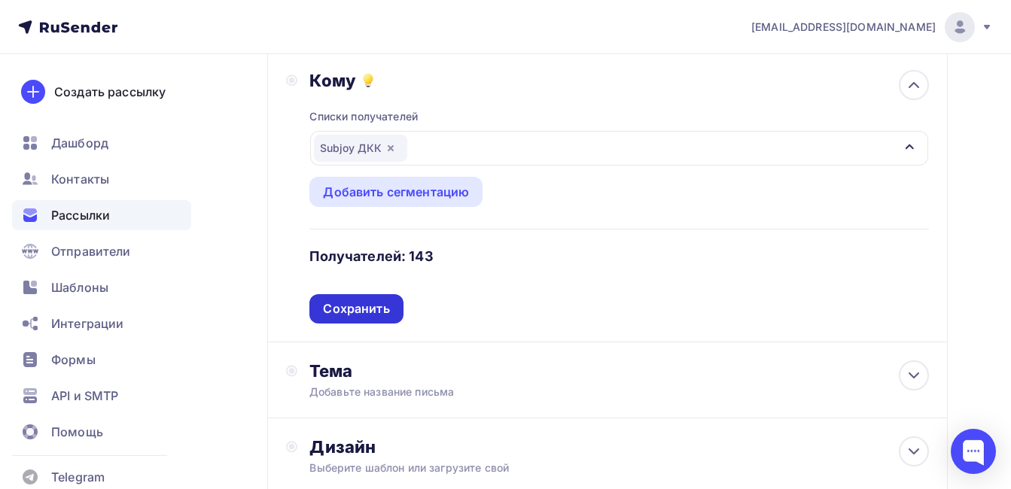
click at [369, 310] on div "Сохранить" at bounding box center [356, 308] width 66 height 17
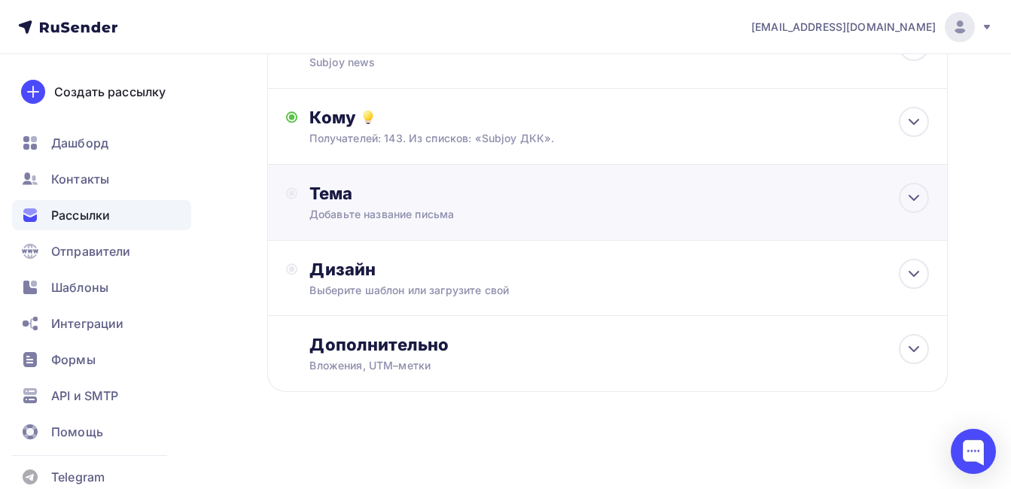
scroll to position [151, 0]
click at [346, 194] on div "Тема" at bounding box center [457, 193] width 297 height 21
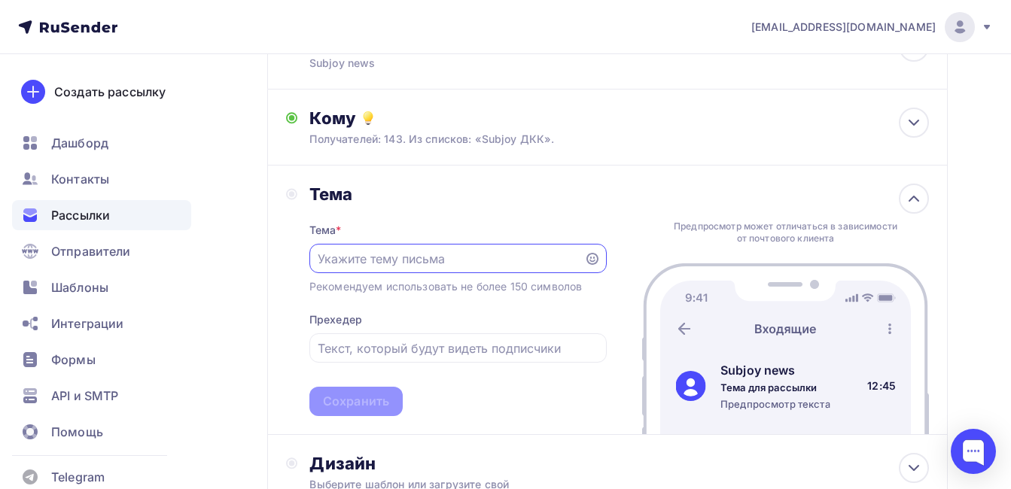
scroll to position [0, 0]
paste input "Список сотрудников команды Сабджой Россия"
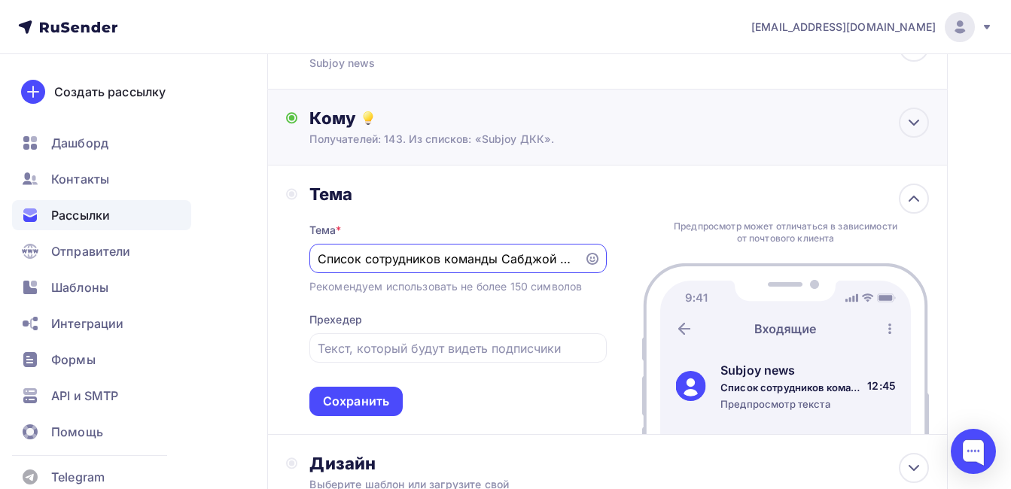
scroll to position [0, 24]
type input "Список сотрудников команды Сабджой Россия"
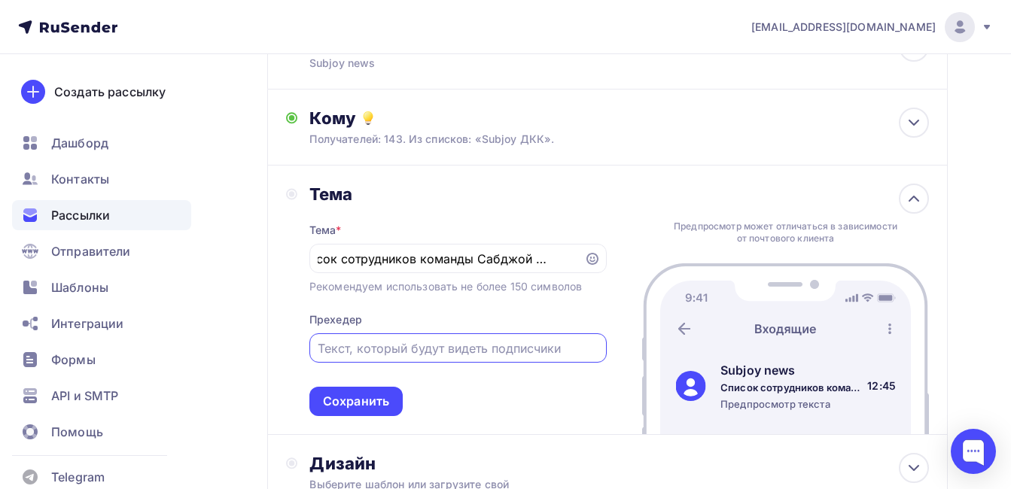
click at [361, 353] on input "text" at bounding box center [458, 349] width 280 height 18
paste input "Список сотрудников команды Сабджой Россия"
type input "Список сотрудников команды Сабджой Россия"
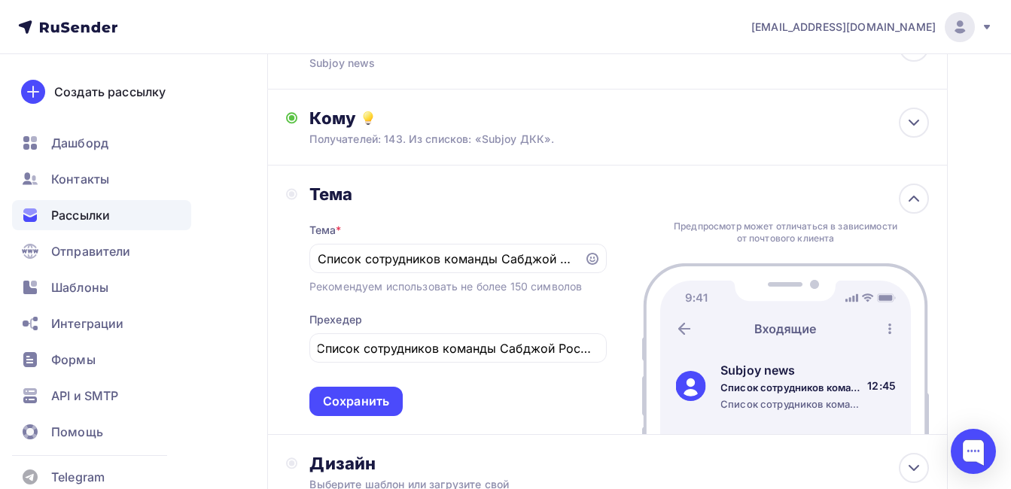
scroll to position [0, 0]
click at [231, 264] on div "Назад Список сотрудников команды Сабджой Россия Список сотрудников команды Сабд…" at bounding box center [505, 293] width 1011 height 779
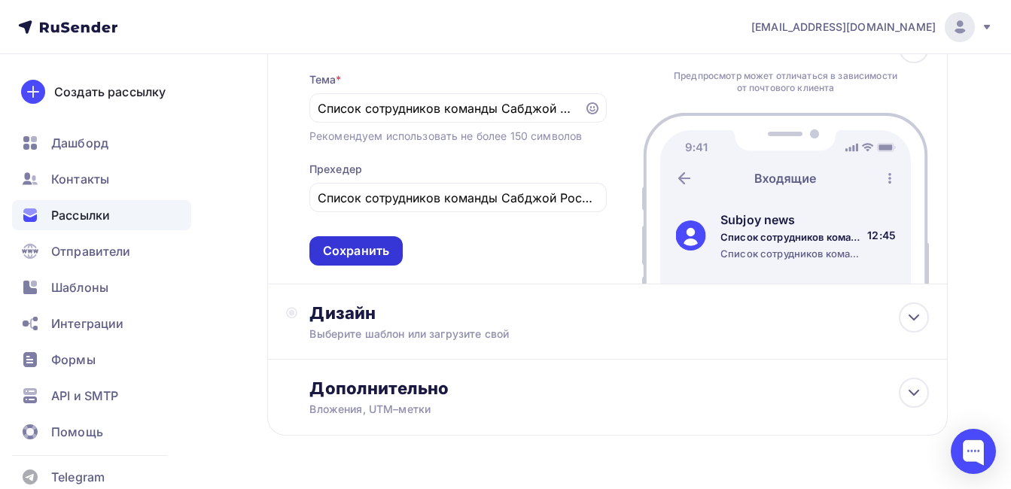
click at [362, 245] on div "Сохранить" at bounding box center [356, 250] width 66 height 17
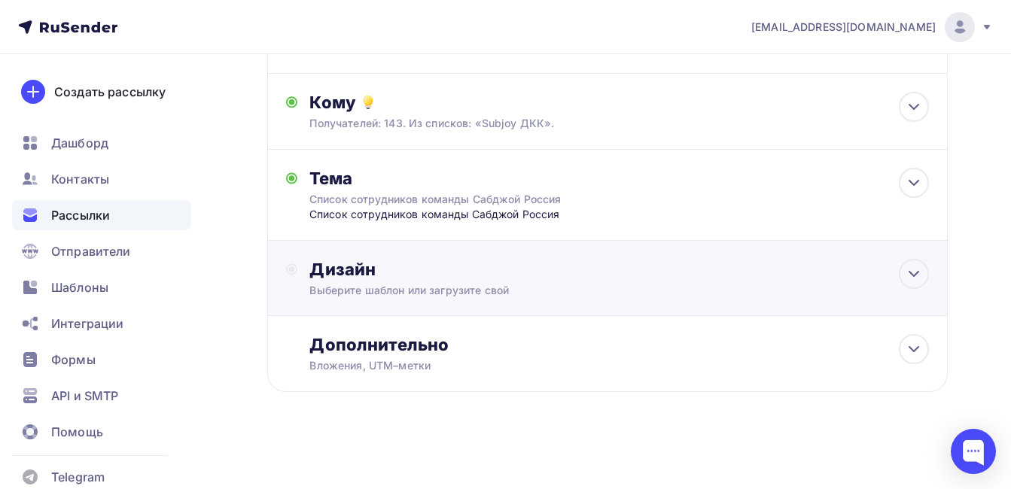
scroll to position [166, 0]
click at [347, 272] on div "Дизайн" at bounding box center [619, 269] width 620 height 21
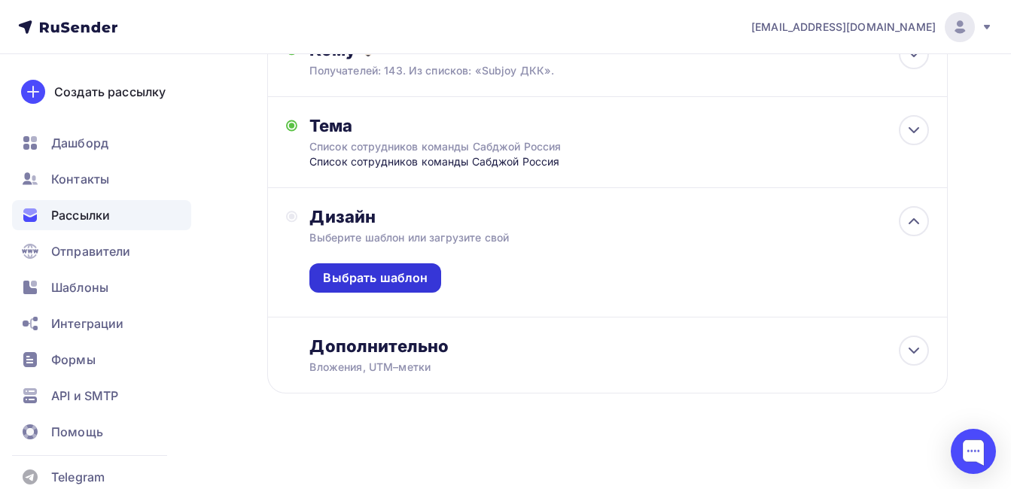
scroll to position [220, 0]
click at [397, 272] on div "Выбрать шаблон" at bounding box center [375, 276] width 105 height 17
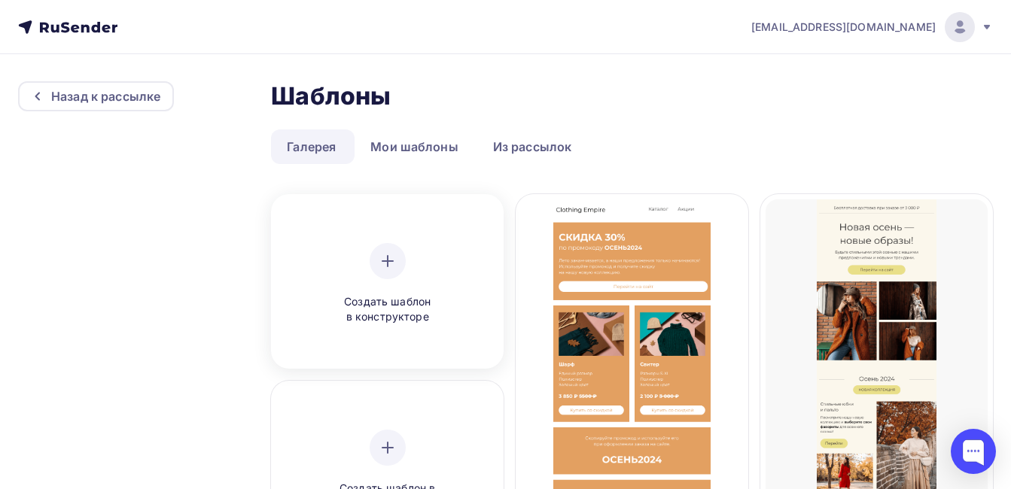
click at [374, 261] on div at bounding box center [388, 261] width 36 height 36
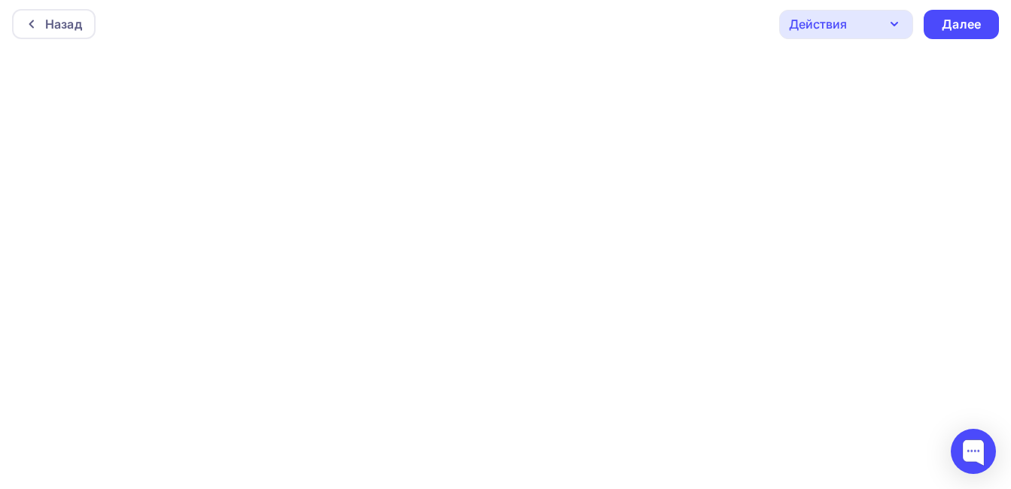
scroll to position [4, 0]
click at [947, 19] on div "Далее" at bounding box center [961, 23] width 39 height 17
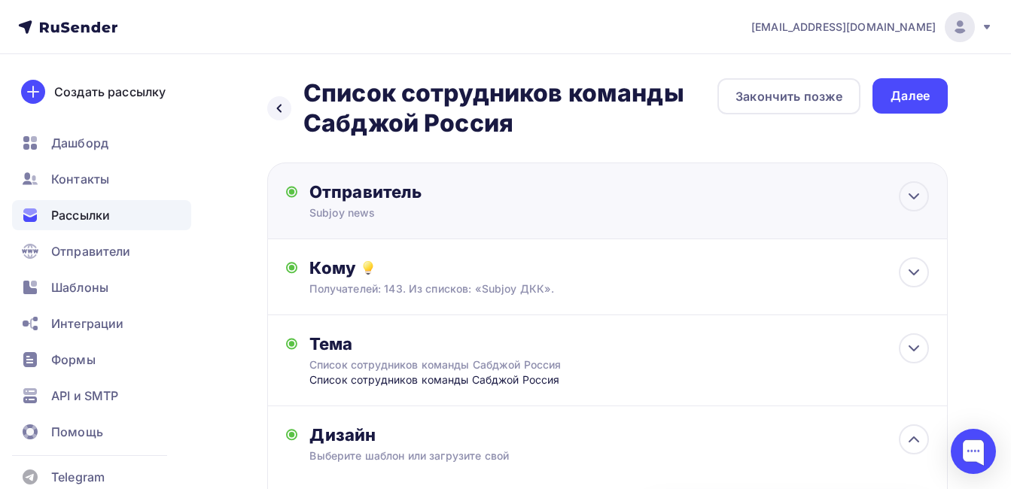
click at [410, 198] on div "Отправитель" at bounding box center [472, 191] width 326 height 21
type input "Subjoy news"
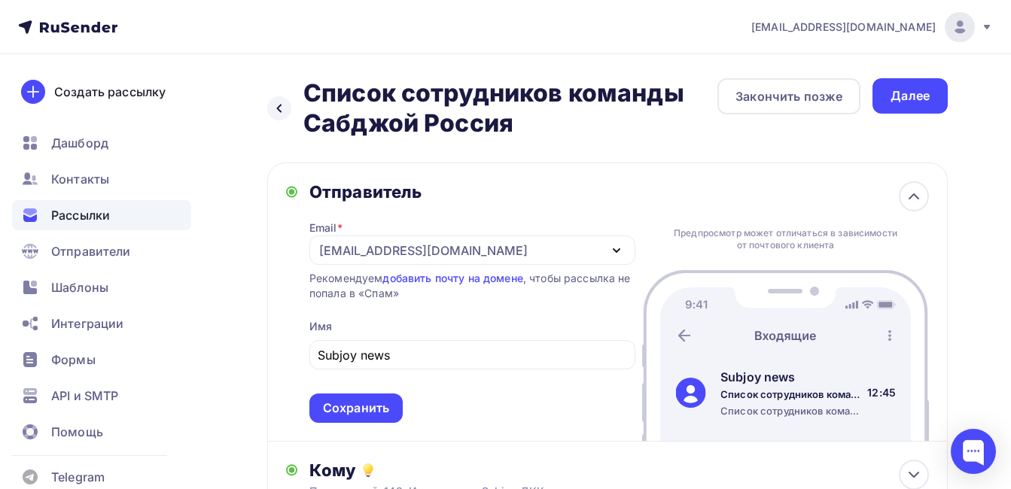
click at [343, 405] on div "Сохранить" at bounding box center [356, 408] width 66 height 17
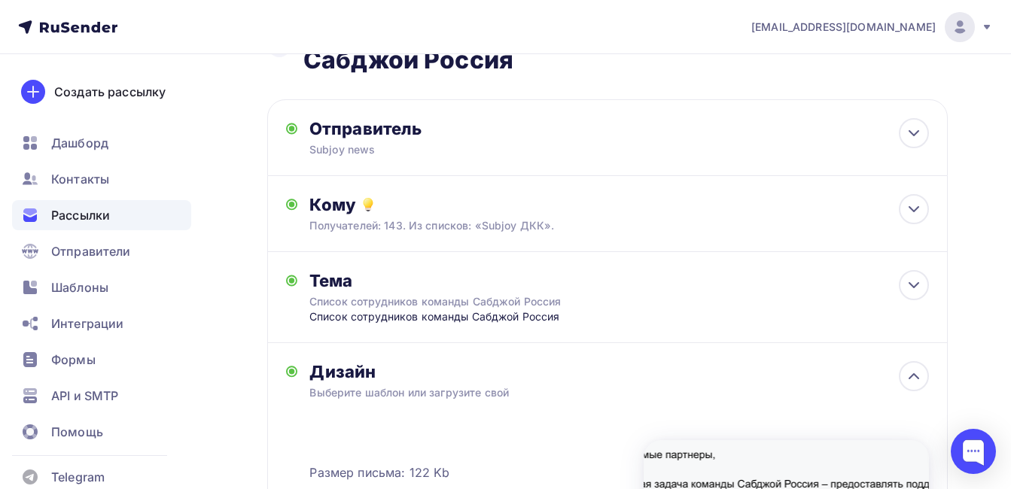
scroll to position [151, 0]
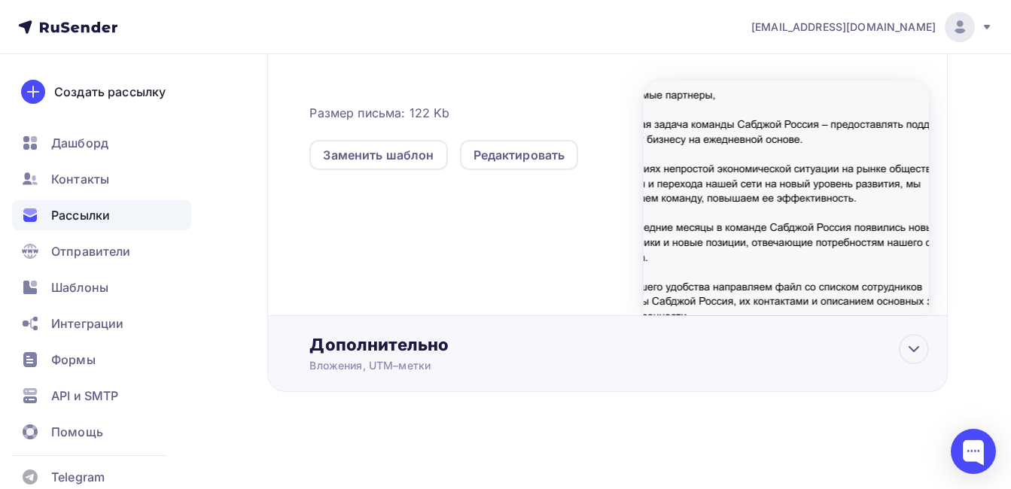
click at [419, 355] on div "Дополнительно" at bounding box center [619, 344] width 620 height 21
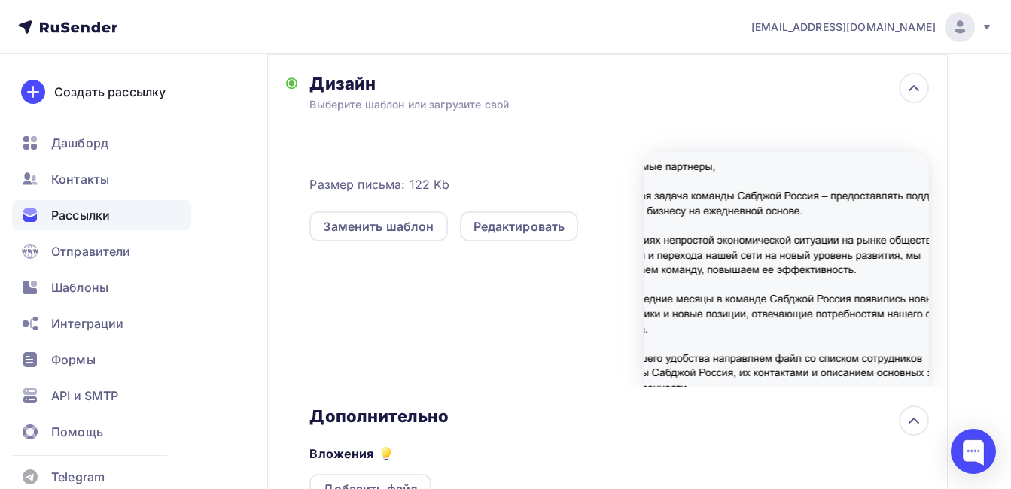
scroll to position [661, 0]
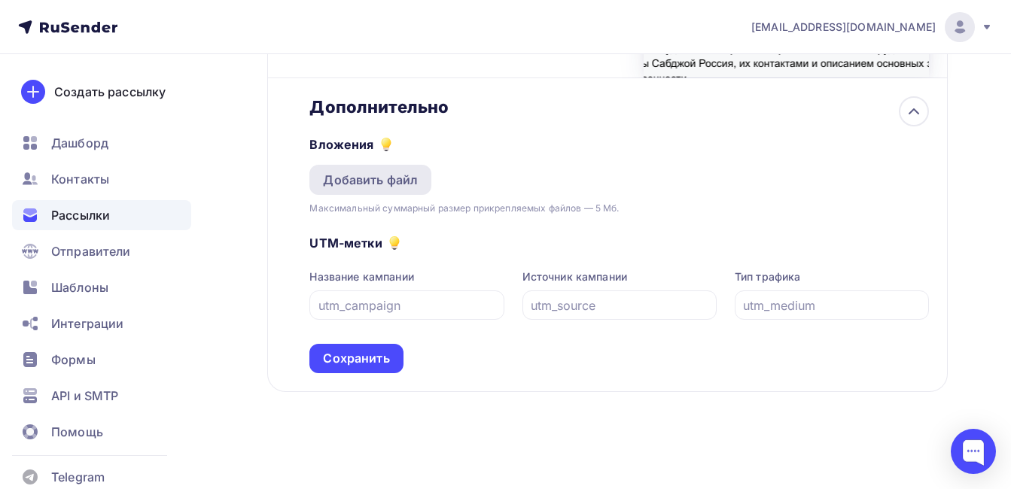
click at [384, 190] on div "Добавить файл" at bounding box center [370, 180] width 122 height 30
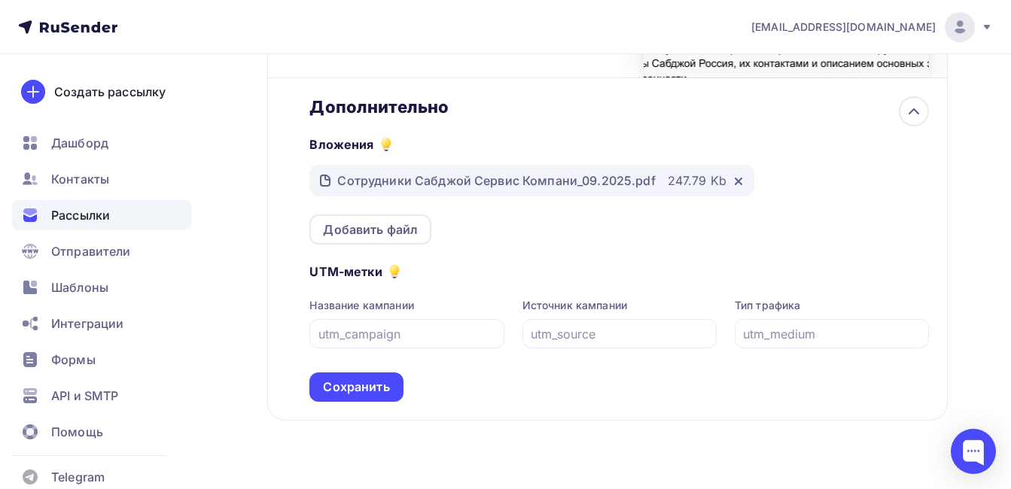
click at [383, 416] on div "Дополнительно Вложения Сотрудники Сабджой Сервис Компани_09.2025.pdf 247.79 Kb …" at bounding box center [607, 249] width 681 height 343
click at [370, 384] on div "Сохранить" at bounding box center [356, 387] width 66 height 17
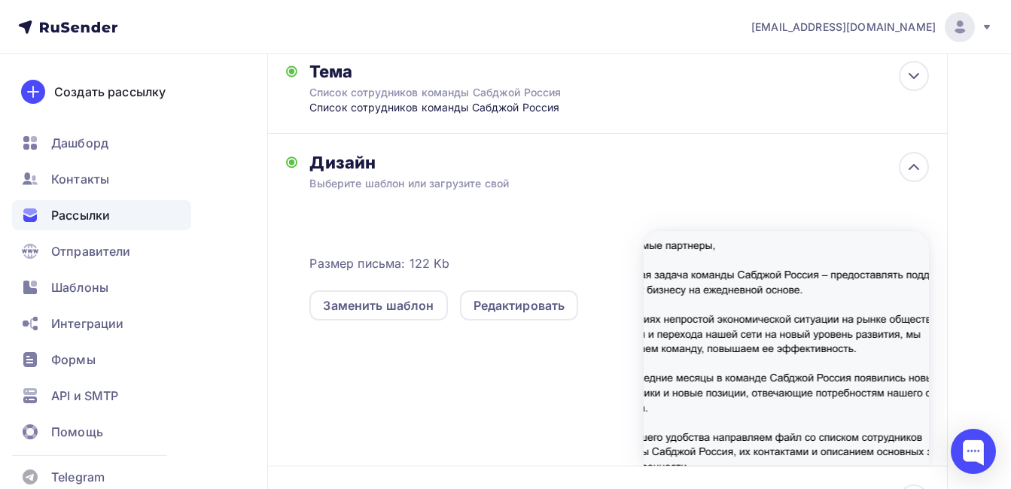
scroll to position [0, 0]
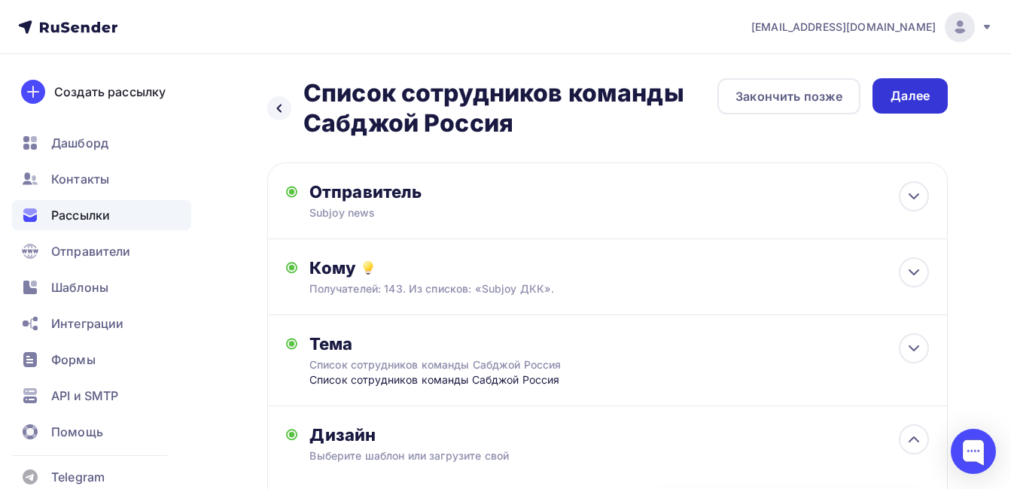
click at [909, 92] on div "Далее" at bounding box center [910, 95] width 39 height 17
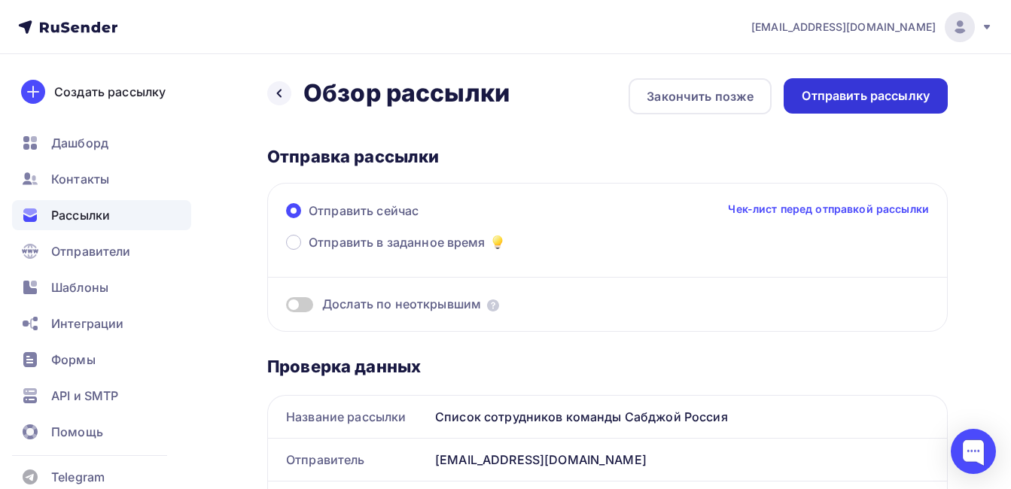
click at [880, 97] on div "Отправить рассылку" at bounding box center [866, 95] width 128 height 17
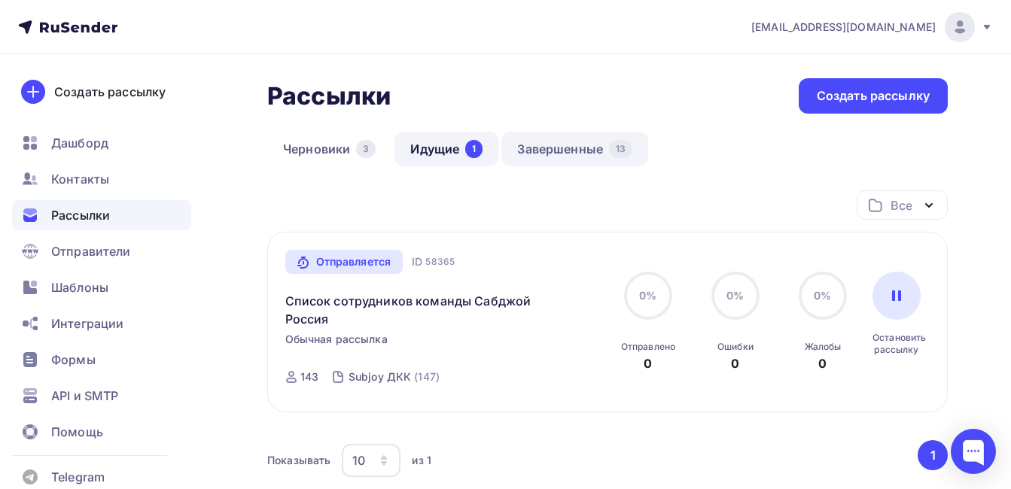
click at [547, 155] on link "Завершенные 13" at bounding box center [575, 149] width 147 height 35
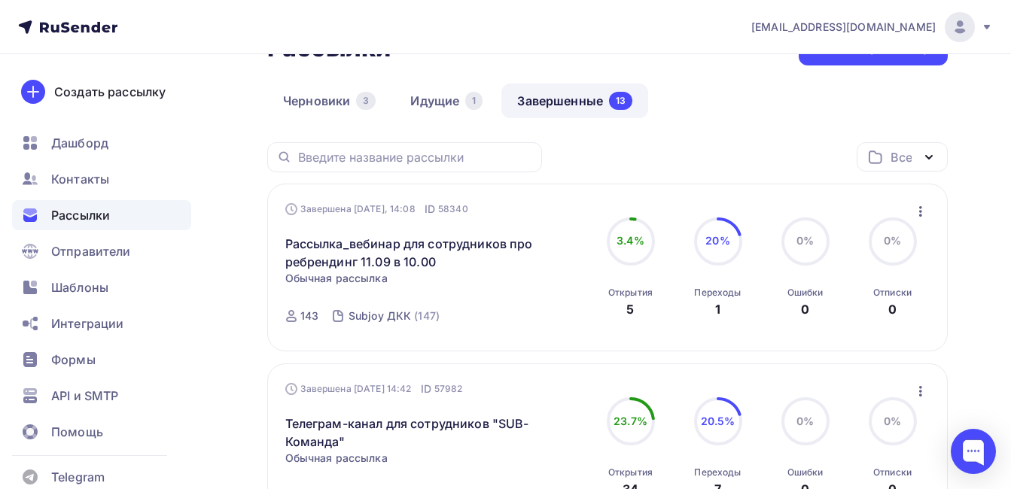
scroll to position [75, 0]
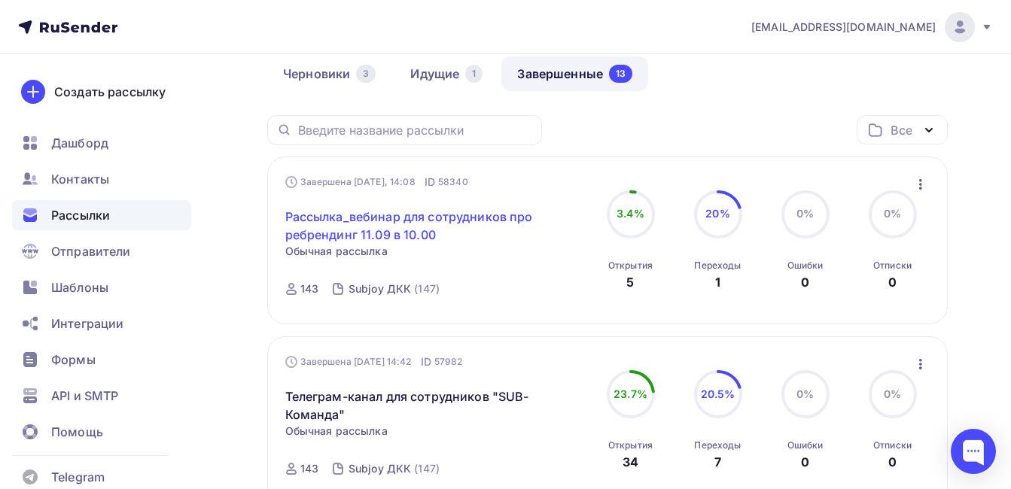
click at [360, 233] on link "Рассылка_вебинар для сотрудников про ребрендинг 11.09 в 10.00" at bounding box center [414, 226] width 258 height 36
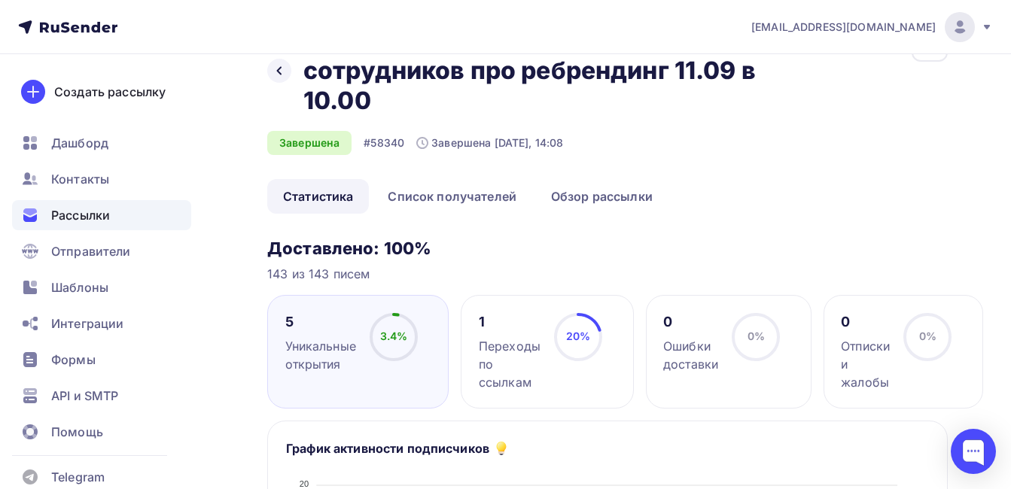
scroll to position [75, 0]
